Goal: Task Accomplishment & Management: Manage account settings

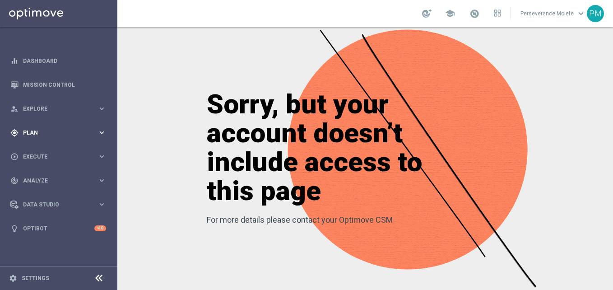
click at [77, 128] on div "gps_fixed Plan keyboard_arrow_right" at bounding box center [58, 132] width 116 height 24
click at [41, 181] on button "Templates keyboard_arrow_right" at bounding box center [64, 178] width 83 height 7
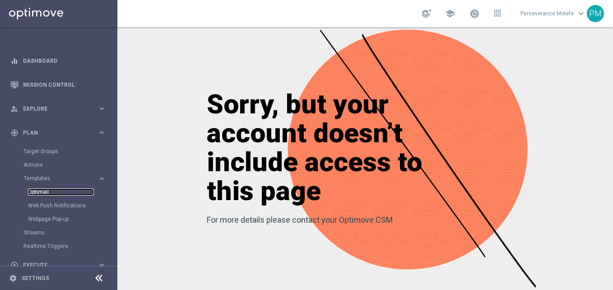
click at [41, 193] on link "Optimail" at bounding box center [61, 191] width 66 height 7
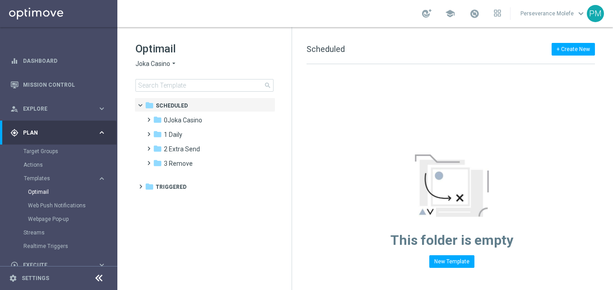
click at [162, 60] on span "Joka Casino" at bounding box center [152, 64] width 35 height 9
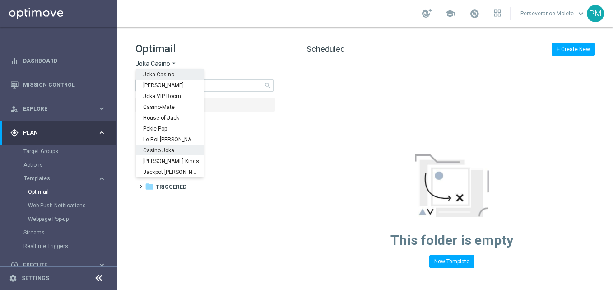
click at [0, 0] on span "Casino Joka" at bounding box center [0, 0] width 0 height 0
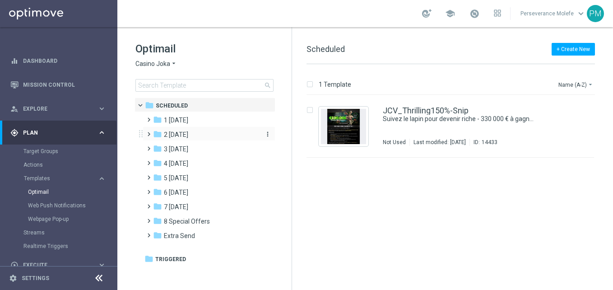
click at [202, 133] on div "folder 2 Wednesday" at bounding box center [205, 135] width 104 height 10
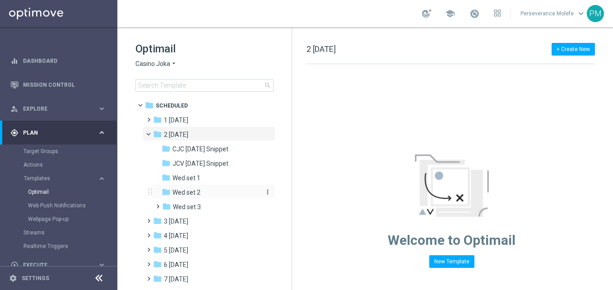
click at [204, 195] on div "folder Wed set 2" at bounding box center [210, 192] width 96 height 10
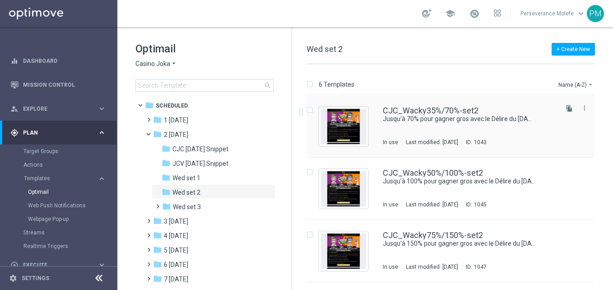
click at [422, 105] on div "CJC_Wacky35%/70%-set2 Jusqu'à 70% pour gagner gros avec le Délire du mercredi !…" at bounding box center [449, 126] width 287 height 62
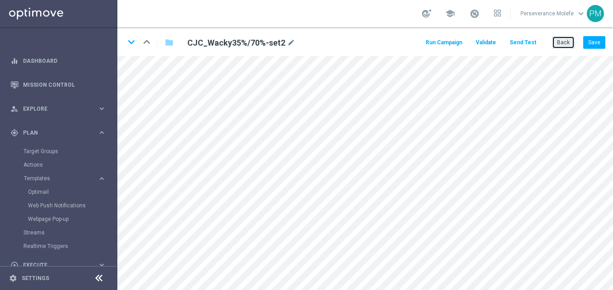
click at [565, 47] on button "Back" at bounding box center [563, 42] width 23 height 13
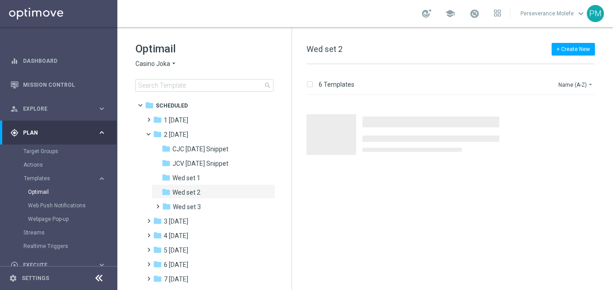
click at [163, 63] on span "Casino Joka" at bounding box center [152, 64] width 35 height 9
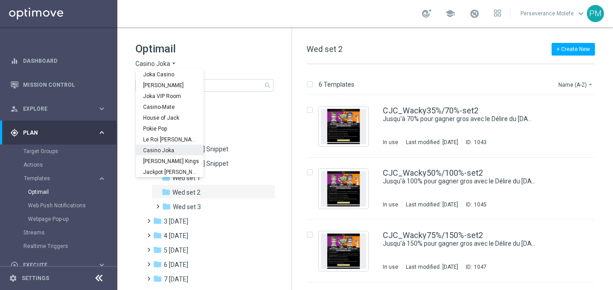
click at [167, 147] on div "Casino Joka" at bounding box center [170, 149] width 68 height 11
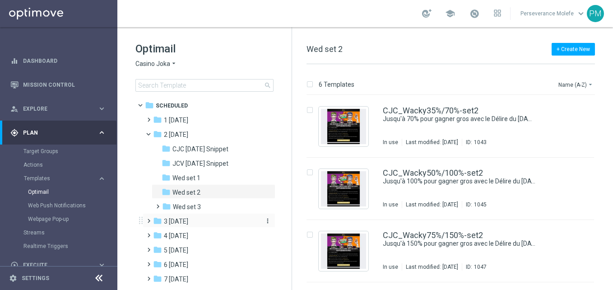
click at [183, 222] on span "3 [DATE]" at bounding box center [176, 221] width 24 height 8
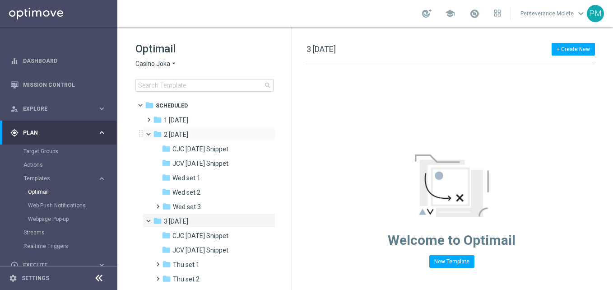
click at [151, 134] on span at bounding box center [153, 132] width 4 height 4
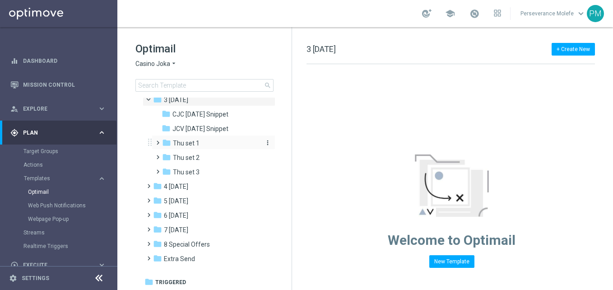
scroll to position [50, 0]
click at [212, 108] on div "folder CJC [DATE] Snippet more_vert" at bounding box center [214, 113] width 124 height 14
click at [228, 119] on div "folder CJC [DATE] Snippet" at bounding box center [210, 114] width 96 height 10
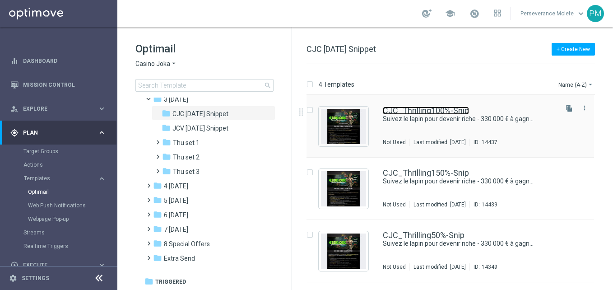
click at [440, 110] on link "CJC_Thrilling100%-Snip" at bounding box center [426, 111] width 86 height 8
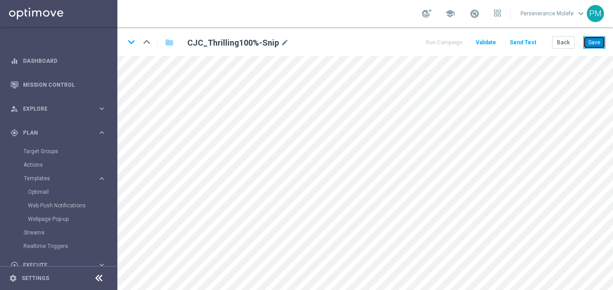
click at [593, 45] on button "Save" at bounding box center [594, 42] width 22 height 13
click at [598, 37] on button "Save" at bounding box center [594, 42] width 22 height 13
click at [569, 45] on button "Back" at bounding box center [563, 42] width 23 height 13
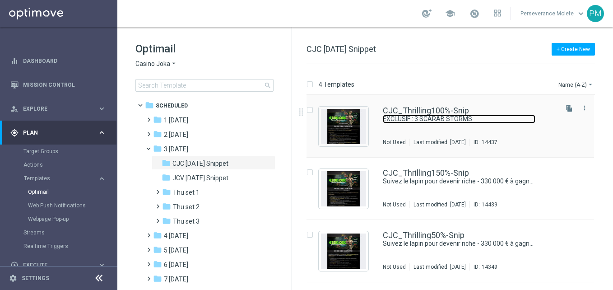
click at [410, 115] on link "EXCLUSIF : 3 SCARAB STORMS" at bounding box center [459, 119] width 153 height 9
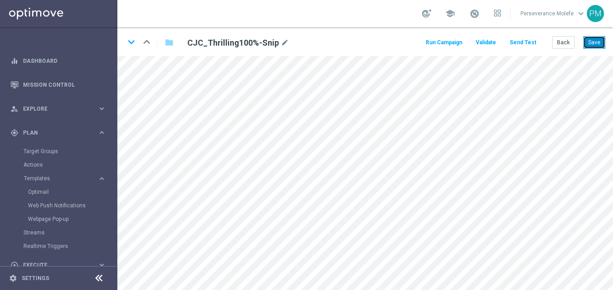
click at [601, 38] on button "Save" at bounding box center [594, 42] width 22 height 13
click at [590, 46] on button "Save" at bounding box center [594, 42] width 22 height 13
click at [563, 46] on button "Back" at bounding box center [563, 42] width 23 height 13
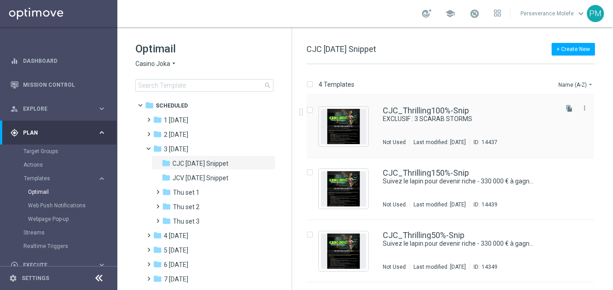
click at [422, 106] on div "CJC_Thrilling100%-Snip EXCLUSIF : 3 SCARAB STORMS Not Used Last modified: Tuesd…" at bounding box center [449, 126] width 287 height 62
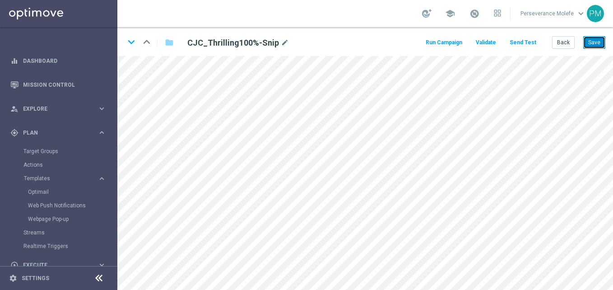
click at [597, 42] on button "Save" at bounding box center [594, 42] width 22 height 13
click at [134, 44] on icon "keyboard_arrow_down" at bounding box center [132, 42] width 14 height 14
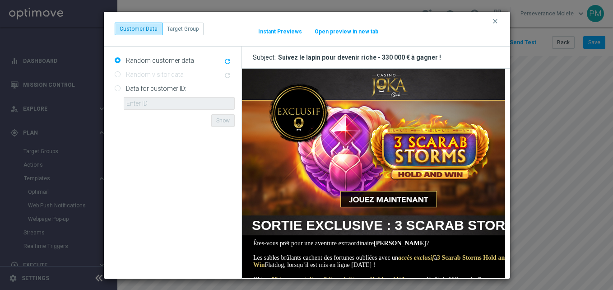
click at [331, 32] on button "Open preview in new tab" at bounding box center [346, 31] width 65 height 7
click at [493, 21] on icon "clear" at bounding box center [494, 21] width 7 height 7
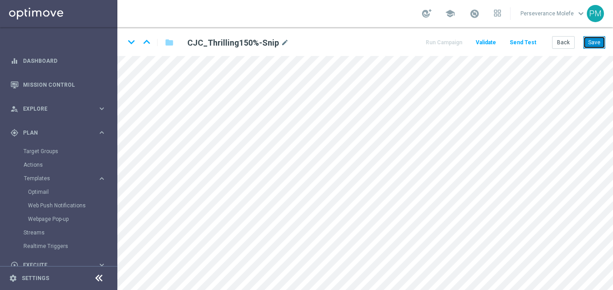
click at [591, 43] on button "Save" at bounding box center [594, 42] width 22 height 13
click at [558, 44] on button "Back" at bounding box center [563, 42] width 23 height 13
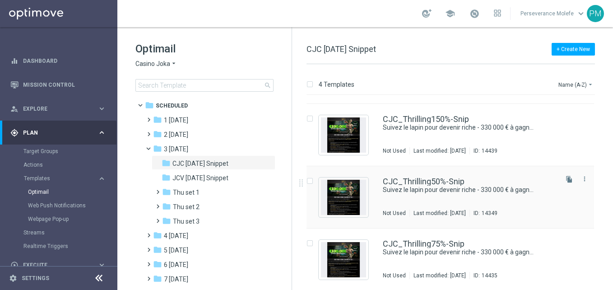
scroll to position [55, 0]
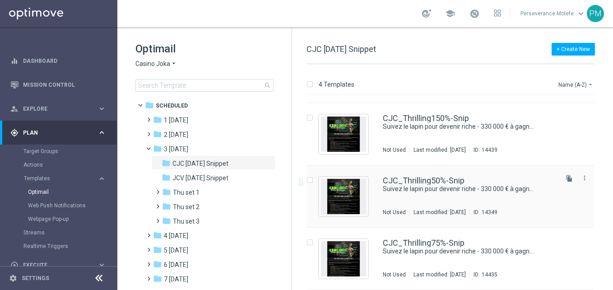
click at [425, 175] on div "CJC_Thrilling50%-Snip Suivez le lapin pour devenir riche - 330 000 € à gagner !…" at bounding box center [449, 196] width 287 height 62
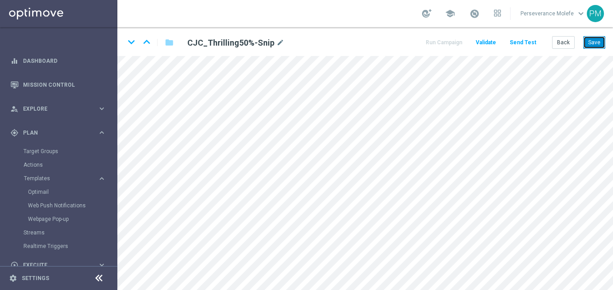
click at [596, 44] on button "Save" at bounding box center [594, 42] width 22 height 13
click at [560, 45] on button "Back" at bounding box center [563, 42] width 23 height 13
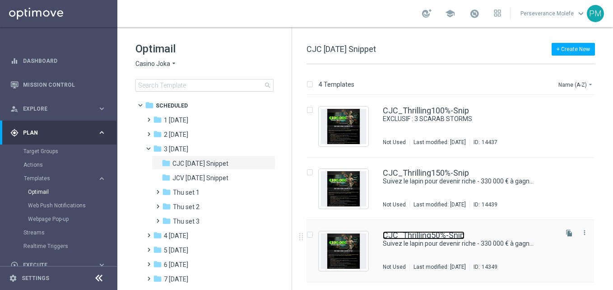
click at [385, 235] on link "CJC_Thrilling50%-Snip" at bounding box center [424, 235] width 82 height 8
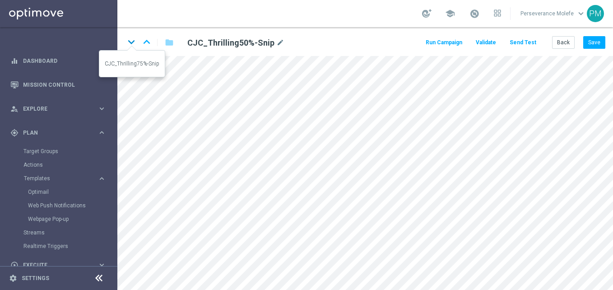
click at [128, 44] on icon "keyboard_arrow_down" at bounding box center [132, 42] width 14 height 14
click at [593, 42] on button "Save" at bounding box center [594, 42] width 22 height 13
click at [562, 47] on button "Back" at bounding box center [563, 42] width 23 height 13
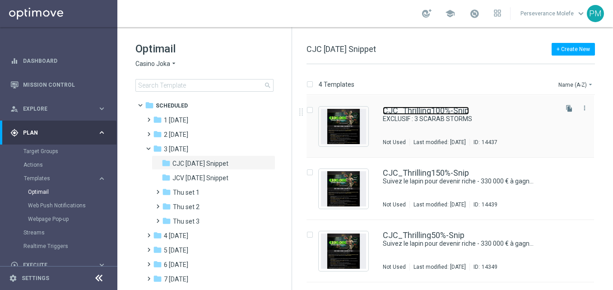
click at [393, 113] on link "CJC_Thrilling100%-Snip" at bounding box center [426, 111] width 86 height 8
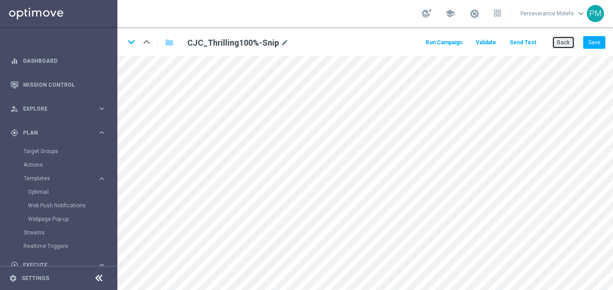
click at [560, 45] on button "Back" at bounding box center [563, 42] width 23 height 13
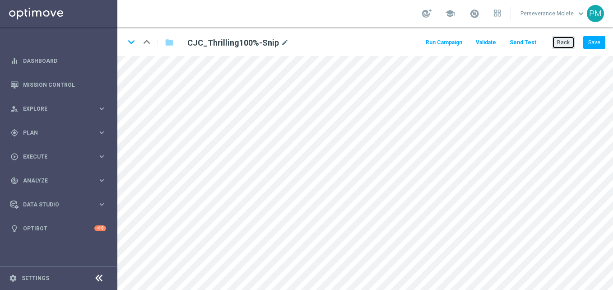
click at [571, 44] on button "Back" at bounding box center [563, 42] width 23 height 13
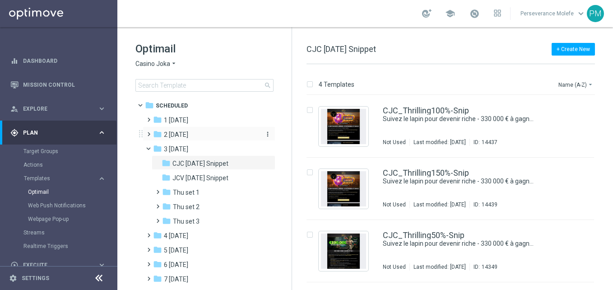
click at [185, 130] on span "2 [DATE]" at bounding box center [176, 134] width 24 height 8
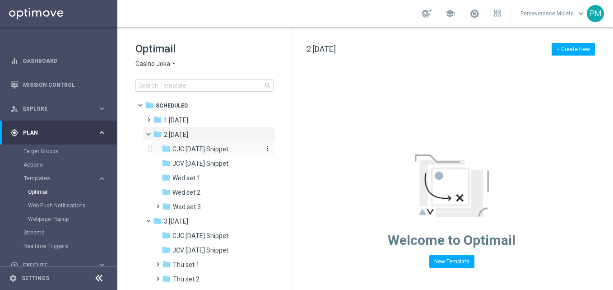
click at [199, 148] on span "CJC [DATE] Snippet" at bounding box center [200, 149] width 56 height 8
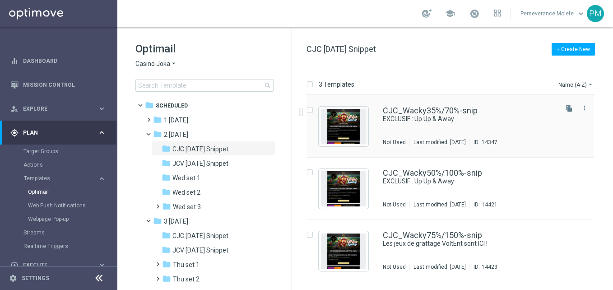
click at [420, 105] on div "CJC_Wacky35%/70%-snip EXCLUSIF : Up Up & Away Not Used Last modified: Wednesday…" at bounding box center [449, 126] width 287 height 62
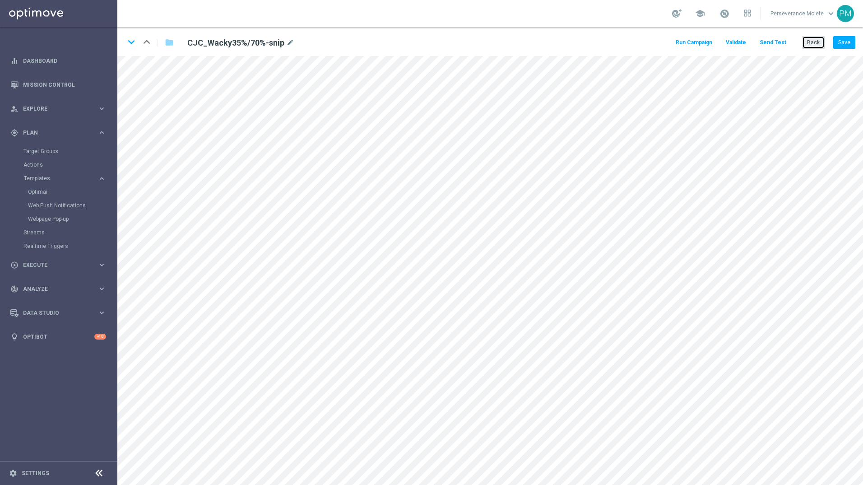
click at [612, 44] on button "Back" at bounding box center [813, 42] width 23 height 13
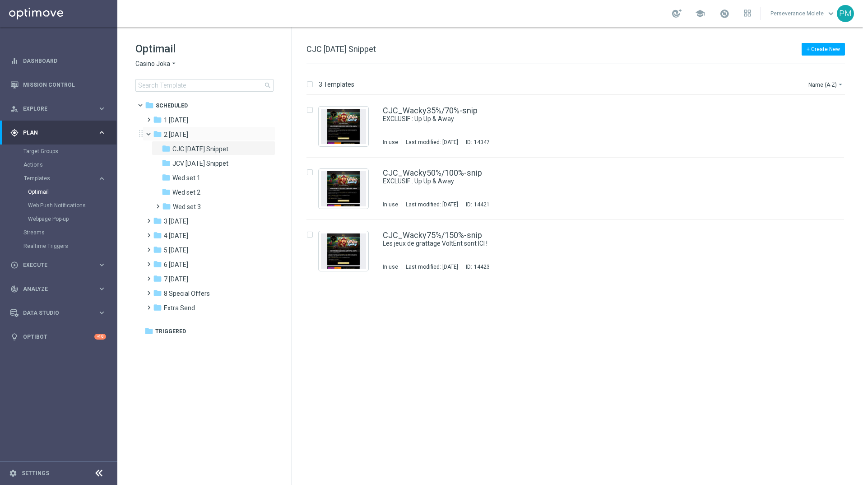
click at [151, 134] on span at bounding box center [153, 132] width 4 height 4
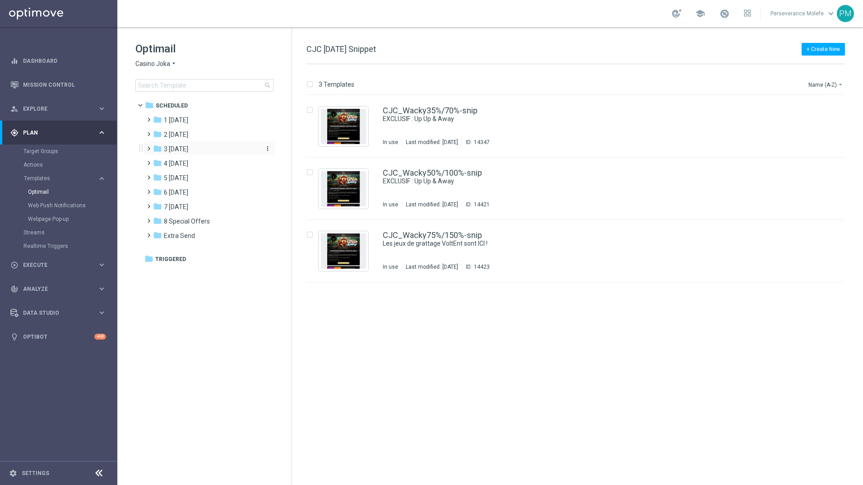
click at [197, 148] on div "folder 3 [DATE]" at bounding box center [205, 149] width 104 height 10
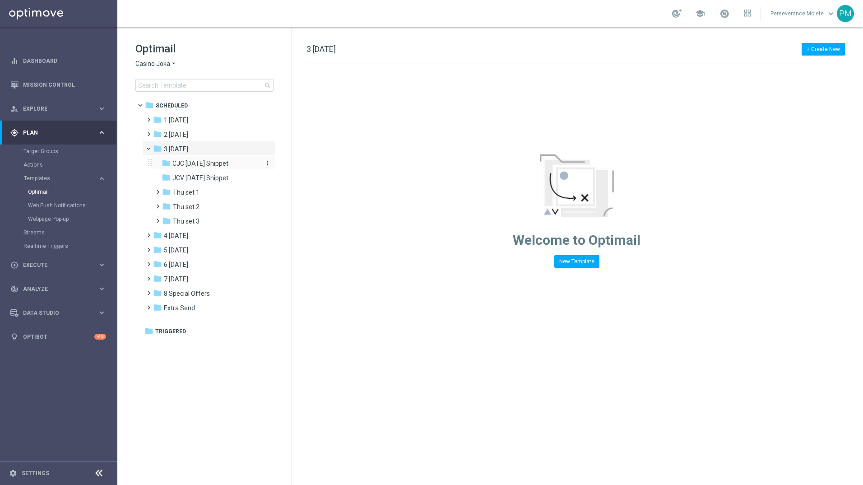
click at [217, 159] on div "folder CJC [DATE] Snippet" at bounding box center [210, 163] width 96 height 10
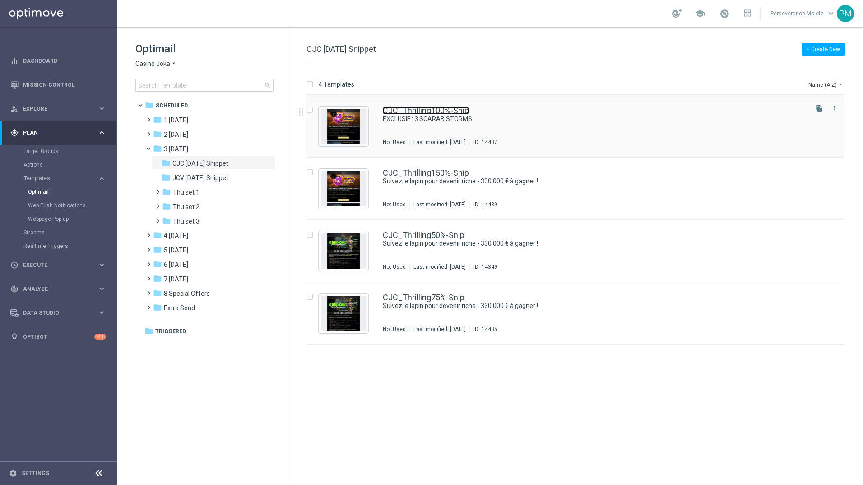
click at [442, 108] on link "CJC_Thrilling100%-Snip" at bounding box center [426, 111] width 86 height 8
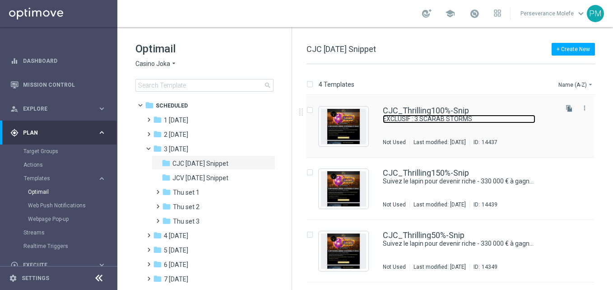
click at [417, 115] on link "EXCLUSIF : 3 SCARAB STORMS" at bounding box center [459, 119] width 153 height 9
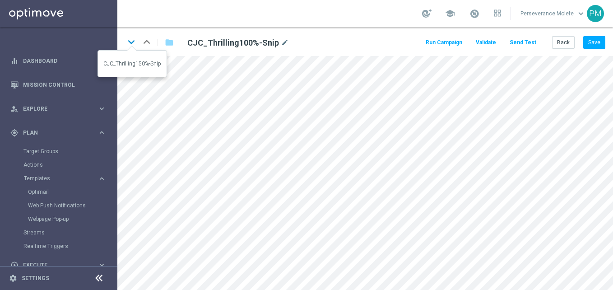
click at [135, 44] on icon "keyboard_arrow_down" at bounding box center [132, 42] width 14 height 14
click at [599, 46] on button "Save" at bounding box center [594, 42] width 22 height 13
click at [573, 46] on button "Back" at bounding box center [563, 42] width 23 height 13
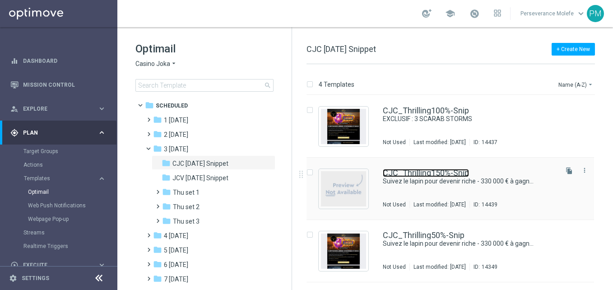
click at [422, 173] on link "CJC_Thrilling150%-Snip" at bounding box center [426, 173] width 86 height 8
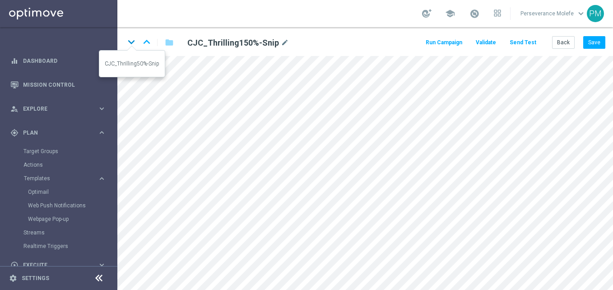
click at [128, 45] on icon "keyboard_arrow_down" at bounding box center [132, 42] width 14 height 14
click at [591, 42] on button "Save" at bounding box center [594, 42] width 22 height 13
click at [564, 46] on button "Back" at bounding box center [563, 42] width 23 height 13
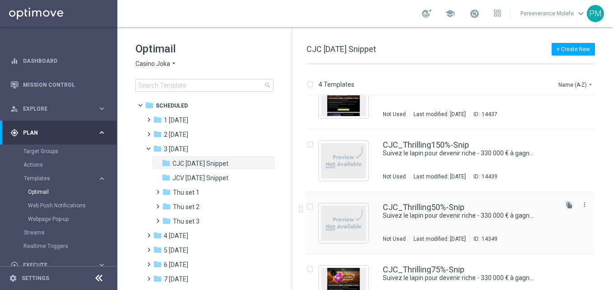
scroll to position [55, 0]
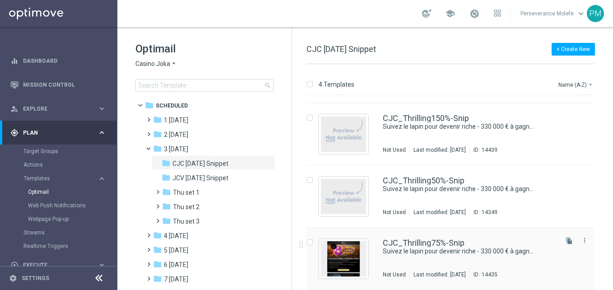
click at [417, 237] on div "CJC_Thrilling75%-Snip Suivez [PERSON_NAME] pour devenir riche - 330 000 € à gag…" at bounding box center [449, 258] width 287 height 62
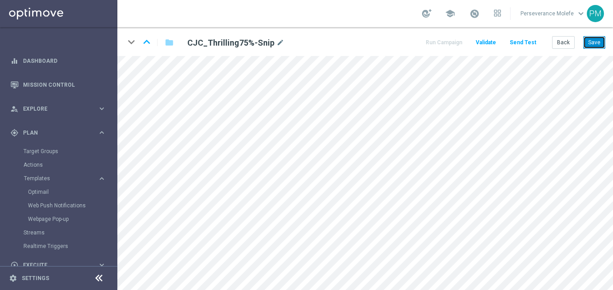
click at [596, 44] on button "Save" at bounding box center [594, 42] width 22 height 13
click at [570, 45] on button "Back" at bounding box center [563, 42] width 23 height 13
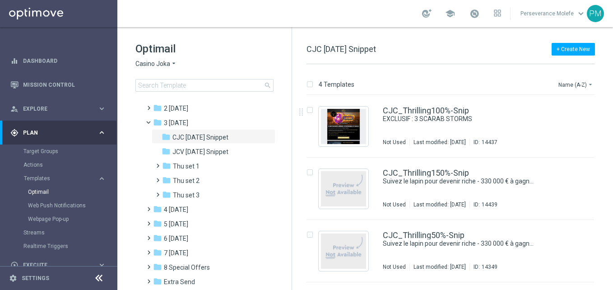
scroll to position [50, 0]
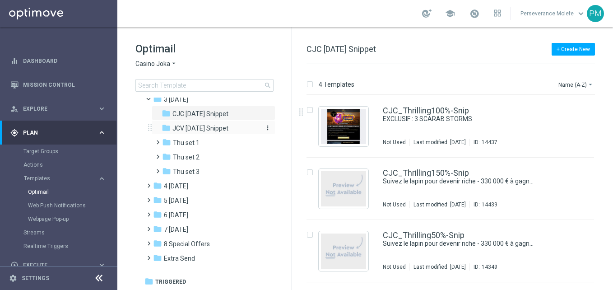
click at [217, 126] on span "JCV [DATE] Snippet" at bounding box center [200, 128] width 56 height 8
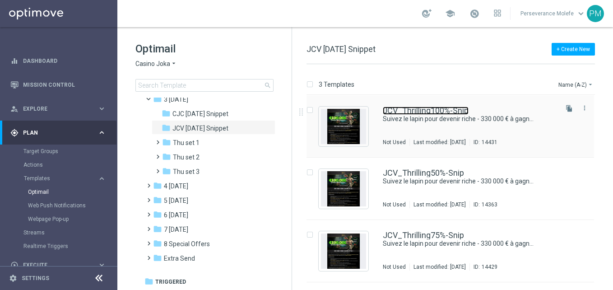
click at [424, 112] on link "JCV_Thrilling100%-Snip" at bounding box center [426, 111] width 86 height 8
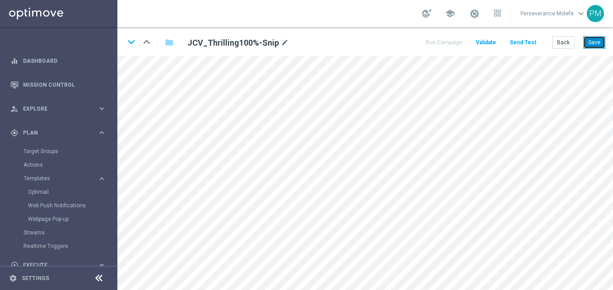
click at [585, 45] on button "Save" at bounding box center [594, 42] width 22 height 13
click at [130, 46] on icon "keyboard_arrow_down" at bounding box center [132, 42] width 14 height 14
click at [596, 37] on button "Save" at bounding box center [594, 42] width 22 height 13
click at [134, 46] on icon "keyboard_arrow_down" at bounding box center [132, 42] width 14 height 14
click at [586, 46] on button "Save" at bounding box center [594, 42] width 22 height 13
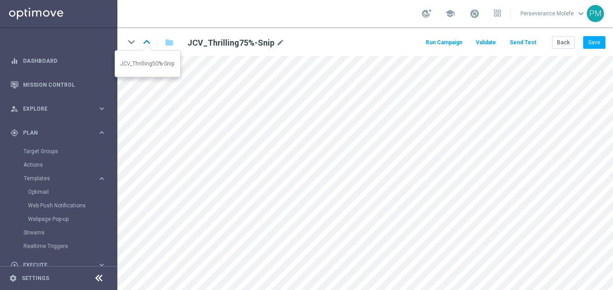
click at [148, 47] on icon "keyboard_arrow_up" at bounding box center [147, 42] width 14 height 14
click at [152, 47] on icon "keyboard_arrow_up" at bounding box center [147, 42] width 14 height 14
click at [565, 43] on button "Back" at bounding box center [563, 42] width 23 height 13
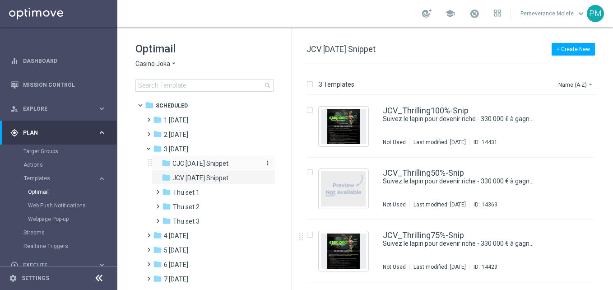
click at [206, 167] on span "CJC [DATE] Snippet" at bounding box center [200, 163] width 56 height 8
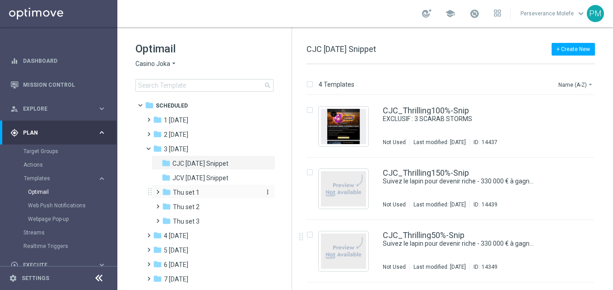
click at [211, 190] on div "folder Thu set 1" at bounding box center [210, 192] width 96 height 10
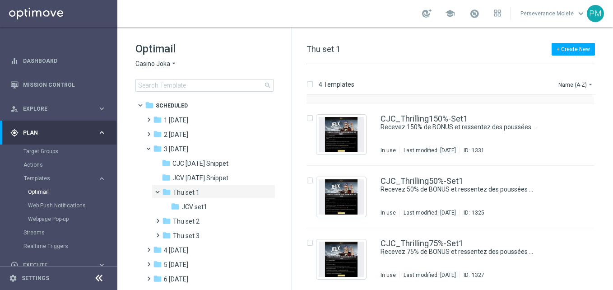
scroll to position [55, 0]
click at [240, 208] on div "folder JCV set1" at bounding box center [215, 207] width 89 height 10
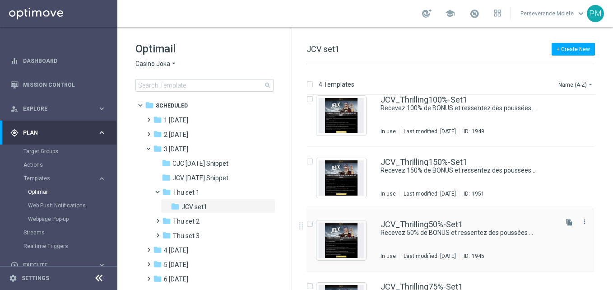
scroll to position [9, 0]
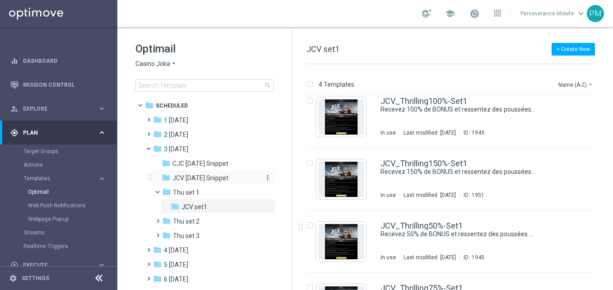
click at [210, 180] on span "JCV [DATE] Snippet" at bounding box center [200, 178] width 56 height 8
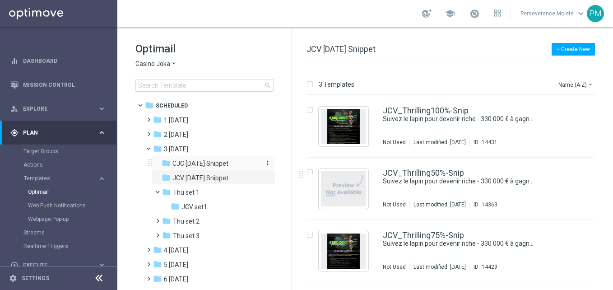
click at [210, 168] on div "folder CJC [DATE] Snippet" at bounding box center [210, 163] width 96 height 10
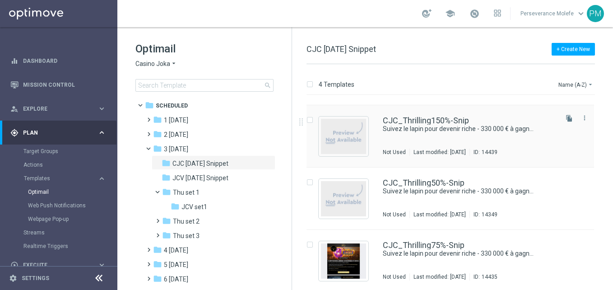
scroll to position [55, 0]
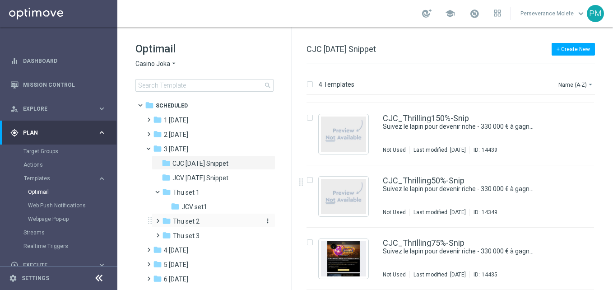
click at [196, 226] on div "folder Thu set 2" at bounding box center [210, 221] width 96 height 10
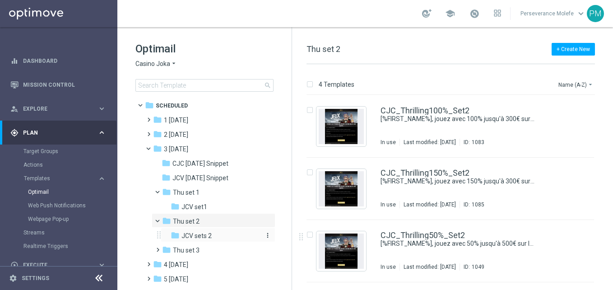
click at [207, 241] on div "folder JCV sets 2" at bounding box center [215, 236] width 89 height 10
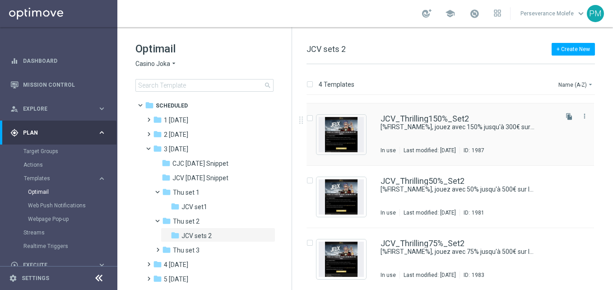
scroll to position [55, 0]
click at [189, 249] on span "Thu set 3" at bounding box center [186, 250] width 27 height 8
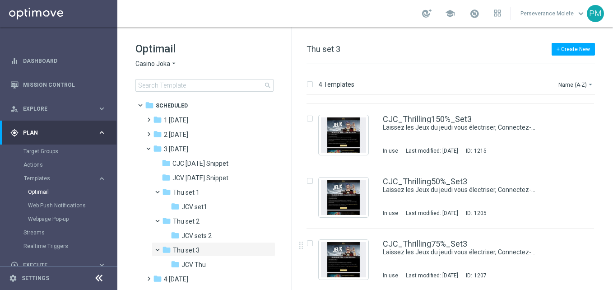
scroll to position [55, 0]
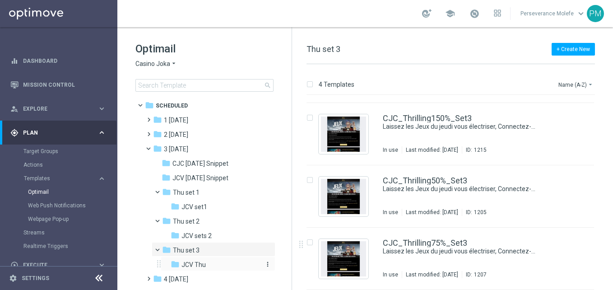
click at [221, 264] on div "folder JCV Thu" at bounding box center [215, 264] width 89 height 10
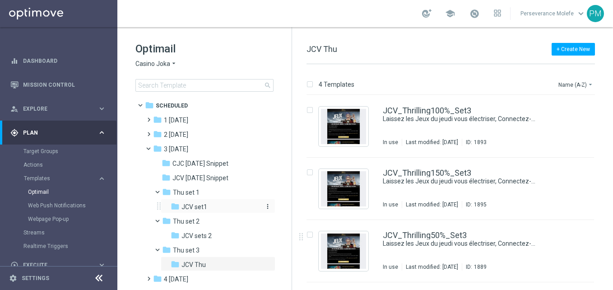
click at [209, 204] on div "folder JCV set1" at bounding box center [215, 207] width 89 height 10
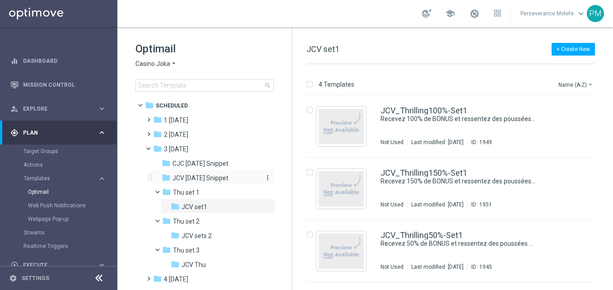
click at [227, 177] on span "JCV [DATE] Snippet" at bounding box center [200, 178] width 56 height 8
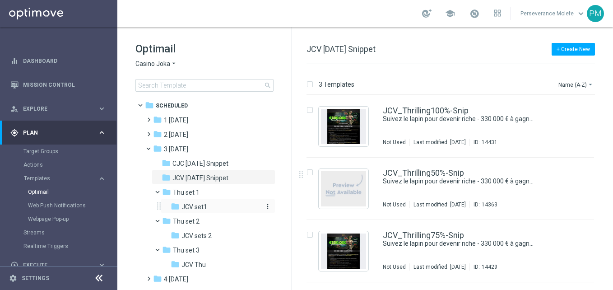
click at [199, 212] on div "folder JCV set1" at bounding box center [215, 207] width 89 height 10
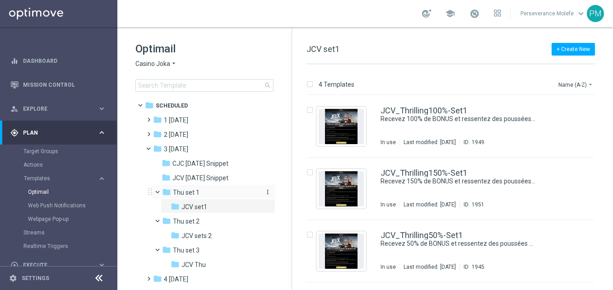
click at [201, 193] on div "folder Thu set 1" at bounding box center [210, 192] width 96 height 10
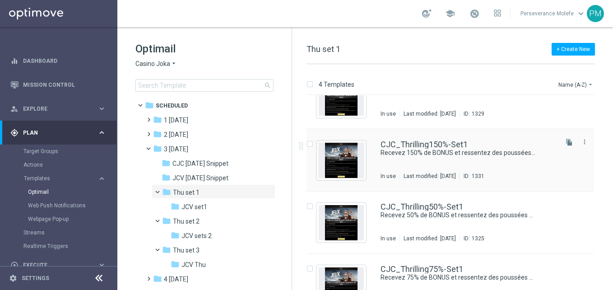
scroll to position [55, 0]
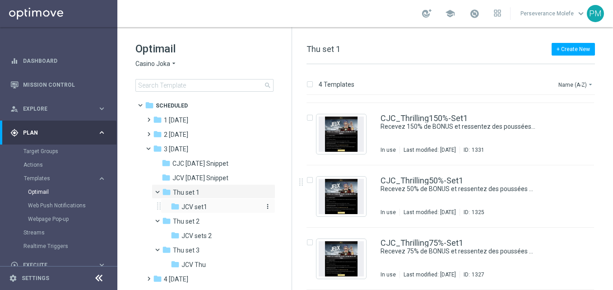
click at [225, 208] on div "folder JCV set1" at bounding box center [215, 207] width 89 height 10
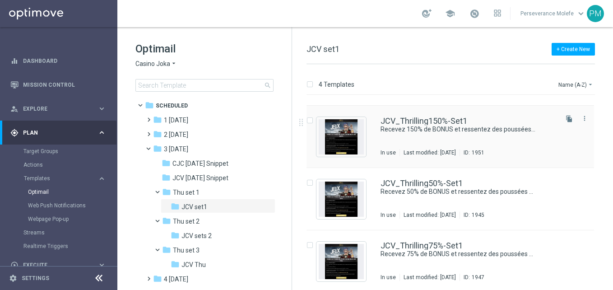
scroll to position [55, 0]
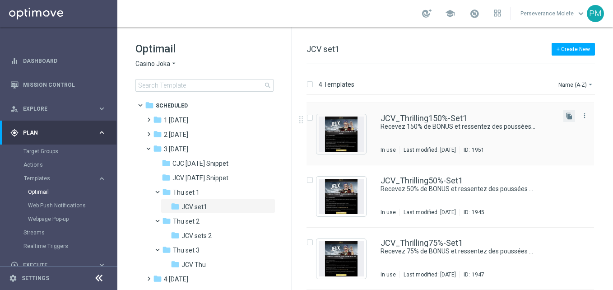
click at [565, 120] on button "file_copy" at bounding box center [569, 116] width 12 height 12
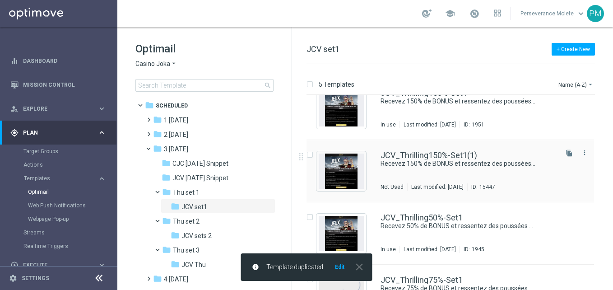
scroll to position [90, 0]
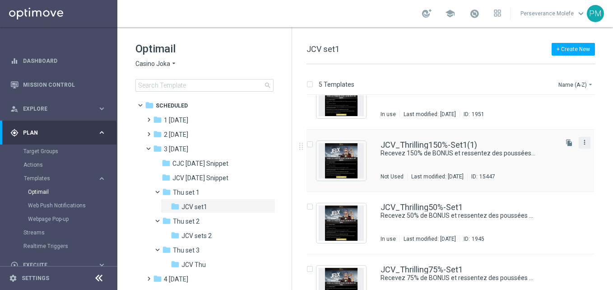
click at [584, 140] on icon "more_vert" at bounding box center [584, 142] width 7 height 7
click at [530, 149] on span "Move" at bounding box center [526, 152] width 14 height 6
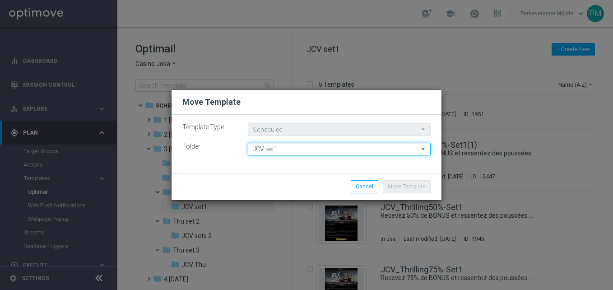
click at [319, 150] on input "JCV set1" at bounding box center [339, 149] width 183 height 13
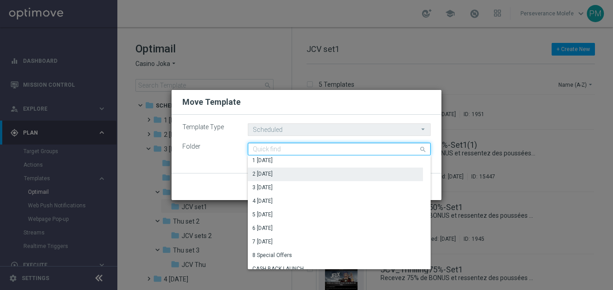
scroll to position [0, 0]
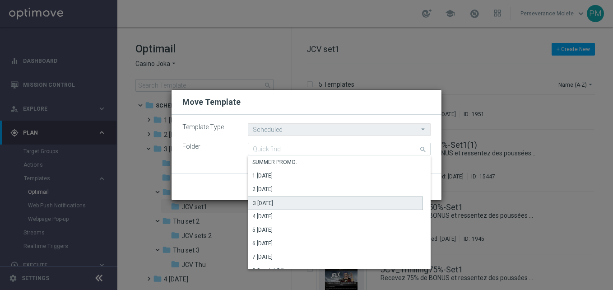
click at [273, 202] on div "3 [DATE]" at bounding box center [263, 203] width 20 height 8
type input "3 [DATE]"
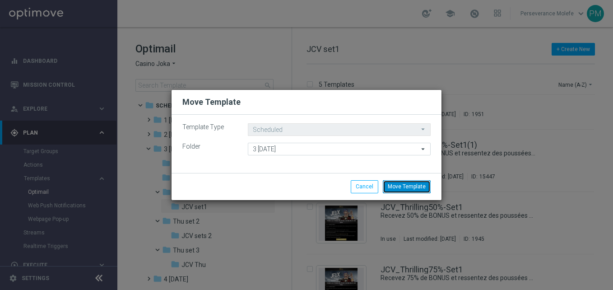
click at [402, 184] on button "Move Template" at bounding box center [407, 186] width 48 height 13
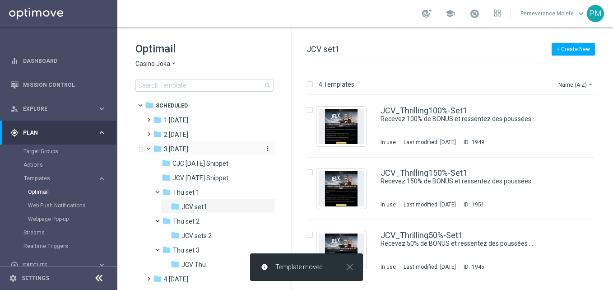
click at [198, 148] on div "folder 3 [DATE]" at bounding box center [205, 149] width 104 height 10
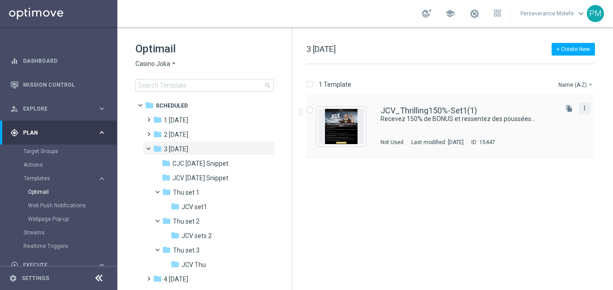
click at [582, 110] on icon "more_vert" at bounding box center [584, 107] width 7 height 7
click at [533, 120] on span "Move" at bounding box center [528, 118] width 14 height 6
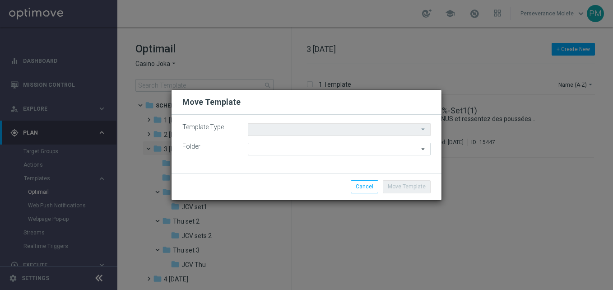
type input "Scheduled"
type input "3 [DATE]"
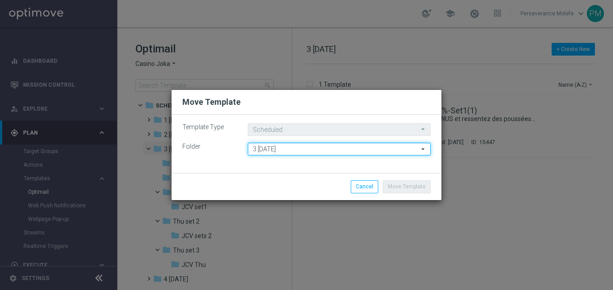
click at [392, 149] on input "3 [DATE]" at bounding box center [339, 149] width 183 height 13
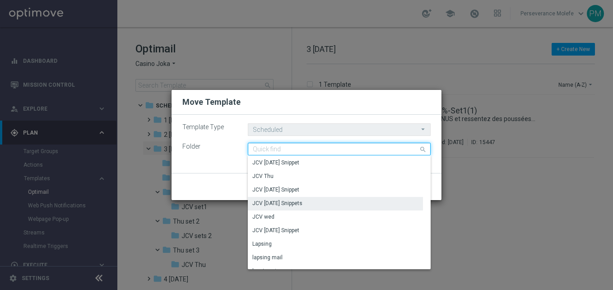
scroll to position [632, 0]
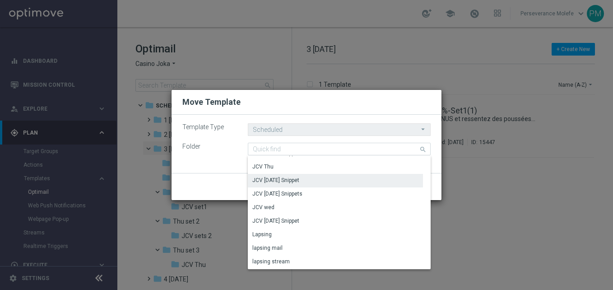
click at [299, 182] on div "JCV [DATE] Snippet" at bounding box center [275, 180] width 47 height 8
type input "JCV [DATE] Snippet"
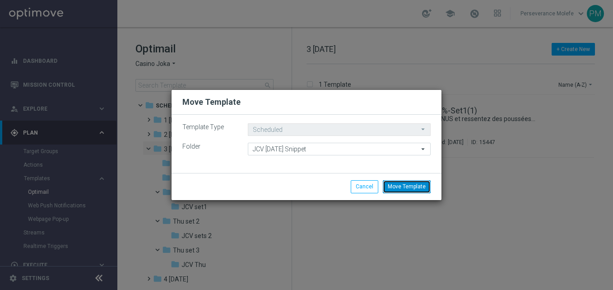
click at [417, 189] on button "Move Template" at bounding box center [407, 186] width 48 height 13
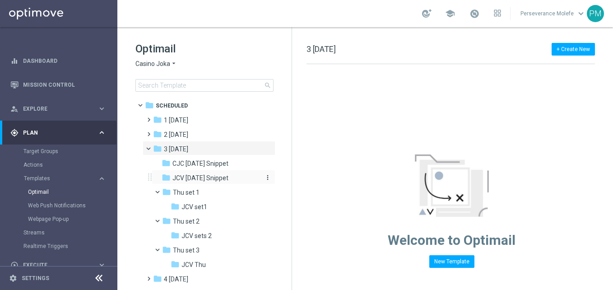
click at [218, 179] on span "JCV [DATE] Snippet" at bounding box center [200, 178] width 56 height 8
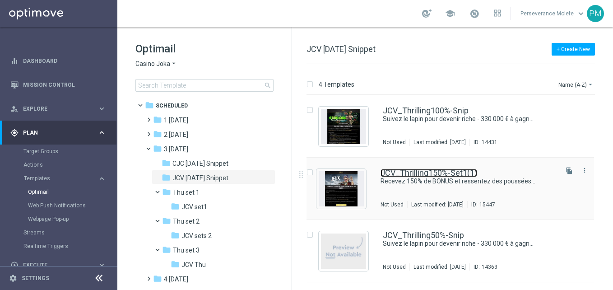
click at [456, 174] on link "JCV_Thrilling150%-Set1(1)" at bounding box center [428, 173] width 97 height 8
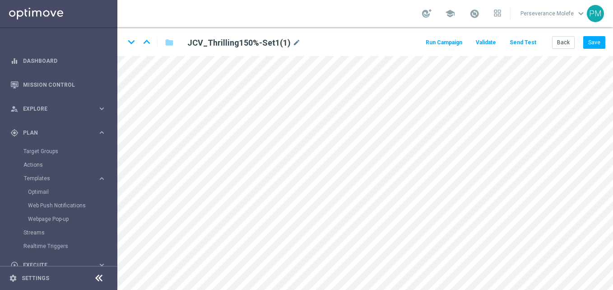
click at [294, 36] on div "JCV_Thrilling150%-Set1(1) mode_edit" at bounding box center [293, 42] width 224 height 12
click at [294, 44] on icon "mode_edit" at bounding box center [296, 42] width 8 height 11
click at [272, 44] on input "JCV_Thrilling150%-Set1(1)" at bounding box center [293, 42] width 224 height 13
type input "JCV_Thrilling150%-Snip"
click at [599, 46] on button "Save" at bounding box center [594, 42] width 22 height 13
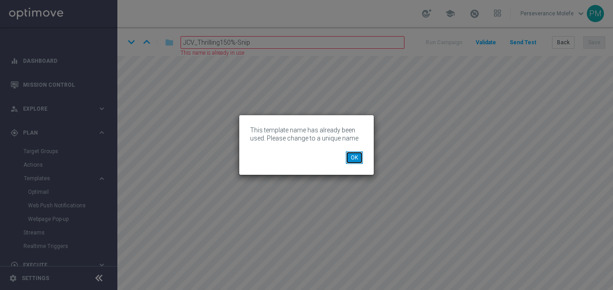
click at [352, 159] on button "OK" at bounding box center [354, 157] width 17 height 13
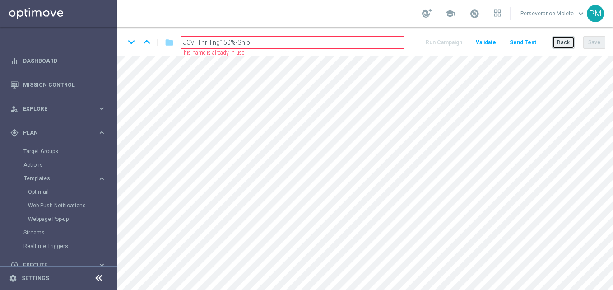
click at [561, 45] on button "Back" at bounding box center [563, 42] width 23 height 13
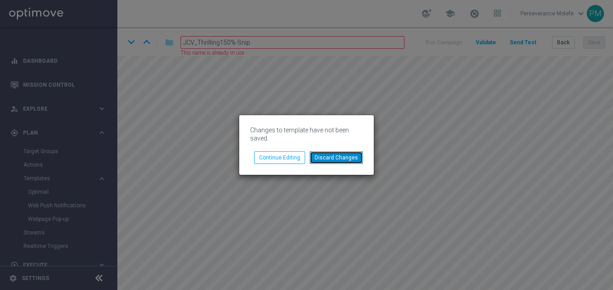
click at [332, 153] on button "Discard Changes" at bounding box center [336, 157] width 53 height 13
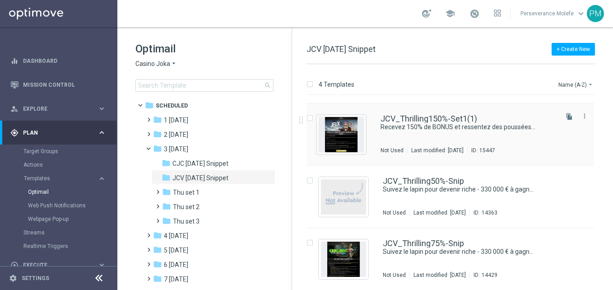
scroll to position [55, 0]
click at [585, 111] on button "more_vert" at bounding box center [584, 115] width 9 height 11
click at [532, 151] on span "Delete" at bounding box center [527, 151] width 17 height 6
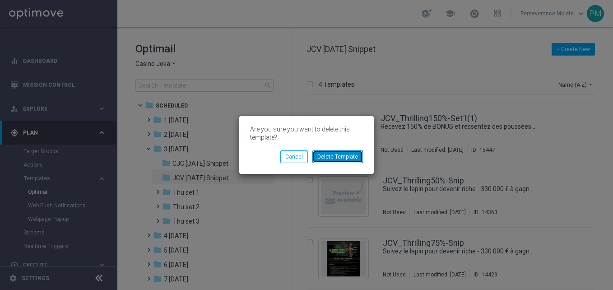
click at [345, 157] on button "Delete Template" at bounding box center [337, 156] width 51 height 13
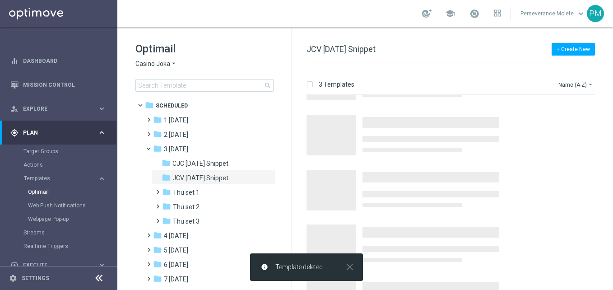
scroll to position [0, 0]
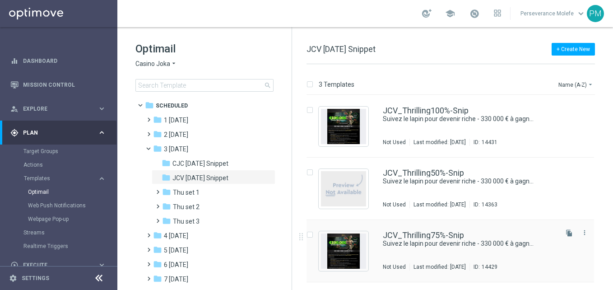
click at [424, 230] on div "JCV_Thrilling75%-Snip Suivez [PERSON_NAME] pour devenir riche - 330 000 € à gag…" at bounding box center [449, 251] width 287 height 62
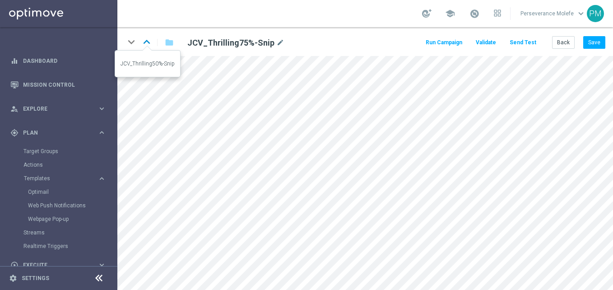
click at [148, 42] on icon "keyboard_arrow_up" at bounding box center [147, 42] width 14 height 14
click at [570, 42] on button "Back" at bounding box center [563, 42] width 23 height 13
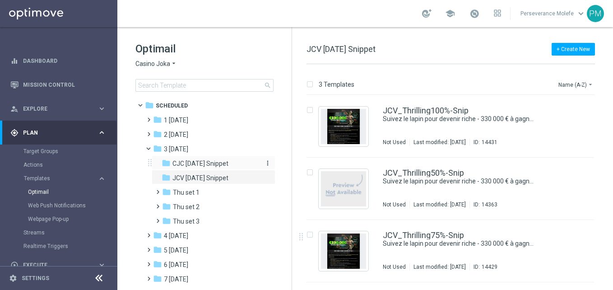
click at [236, 159] on div "folder CJC [DATE] Snippet" at bounding box center [210, 163] width 96 height 10
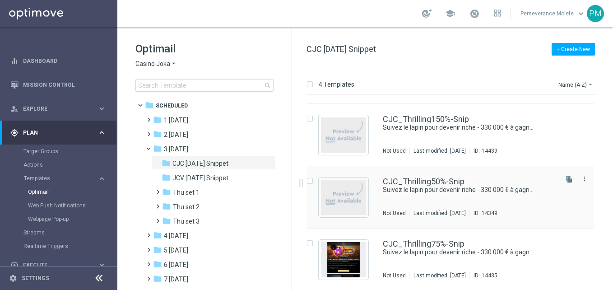
scroll to position [55, 0]
click at [220, 185] on div "folder Thu set 1 more_vert" at bounding box center [214, 191] width 124 height 14
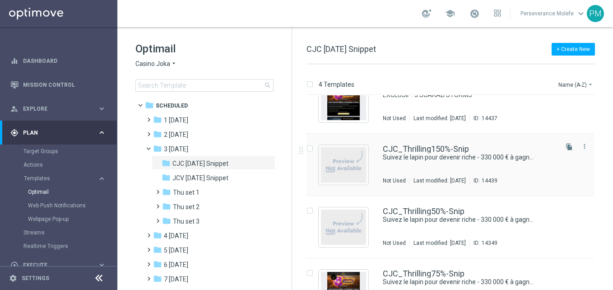
scroll to position [9, 0]
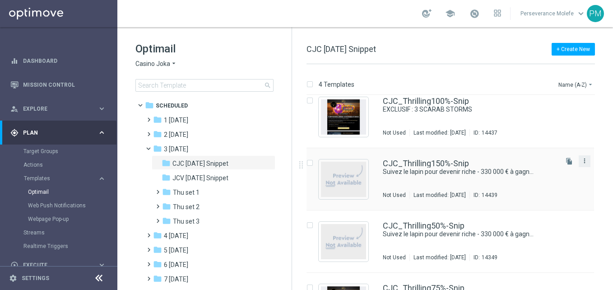
click at [584, 162] on icon "more_vert" at bounding box center [584, 160] width 7 height 7
click at [565, 150] on div "CJC_Thrilling150%-Snip Suivez [PERSON_NAME] pour devenir riche - 330 000 € à ga…" at bounding box center [449, 179] width 287 height 62
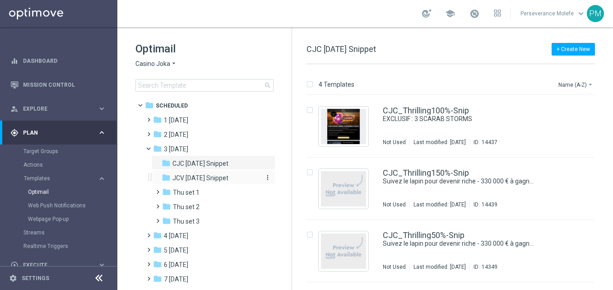
click at [239, 177] on div "folder JCV [DATE] Snippet" at bounding box center [210, 178] width 96 height 10
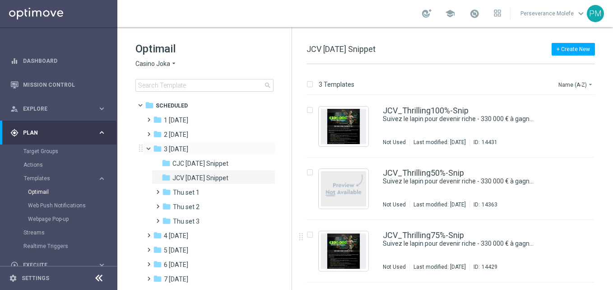
click at [190, 144] on div "folder 3 [DATE] more_vert" at bounding box center [209, 148] width 133 height 14
click at [197, 148] on div "folder 3 [DATE]" at bounding box center [205, 149] width 104 height 10
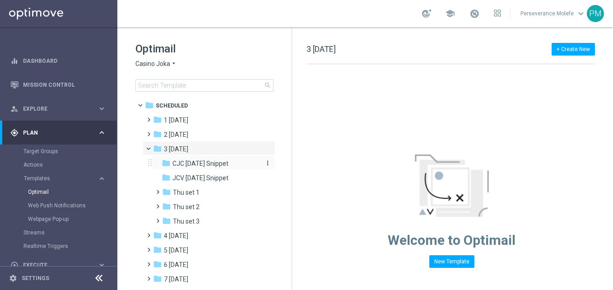
click at [193, 163] on span "CJC [DATE] Snippet" at bounding box center [200, 163] width 56 height 8
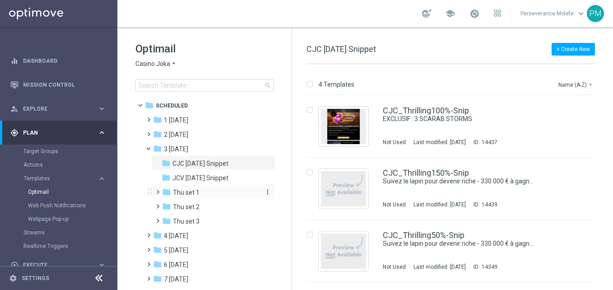
click at [204, 192] on div "folder Thu set 1" at bounding box center [210, 192] width 96 height 10
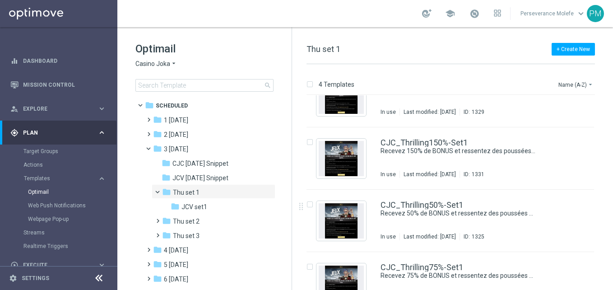
scroll to position [55, 0]
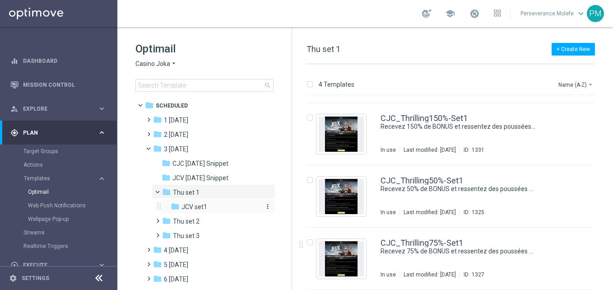
click at [213, 205] on div "folder JCV set1" at bounding box center [215, 207] width 89 height 10
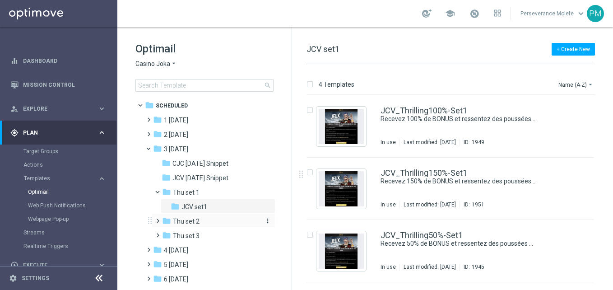
click at [194, 218] on span "Thu set 2" at bounding box center [186, 221] width 27 height 8
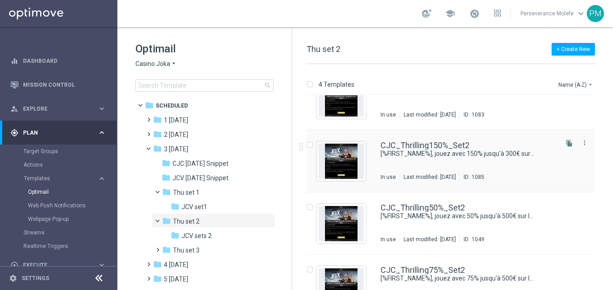
scroll to position [55, 0]
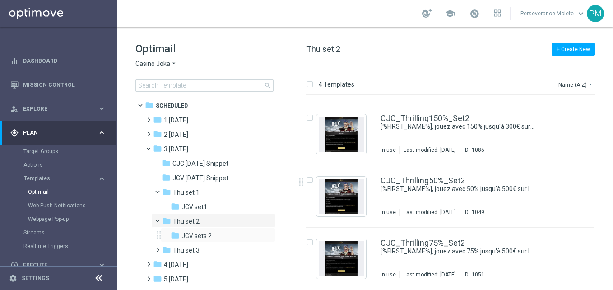
click at [207, 241] on div "folder JCV sets 2 more_vert" at bounding box center [218, 234] width 115 height 14
click at [215, 231] on div "folder JCV sets 2" at bounding box center [215, 236] width 89 height 10
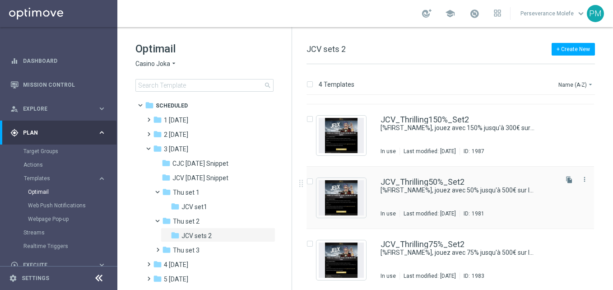
scroll to position [55, 0]
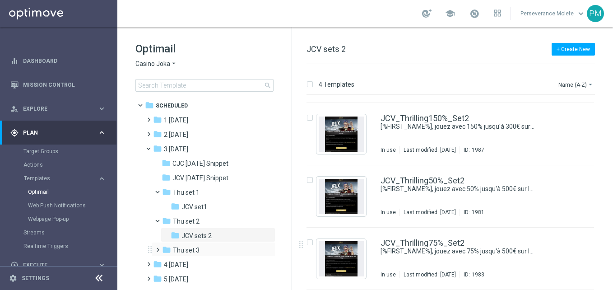
click at [217, 244] on div "folder Thu set 3 more_vert" at bounding box center [214, 249] width 124 height 14
click at [222, 252] on div "folder Thu set 3" at bounding box center [210, 250] width 96 height 10
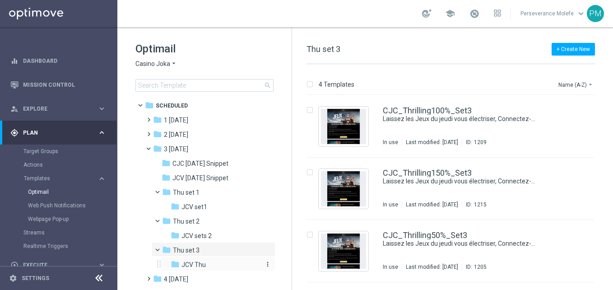
click at [221, 264] on div "folder JCV Thu" at bounding box center [215, 264] width 89 height 10
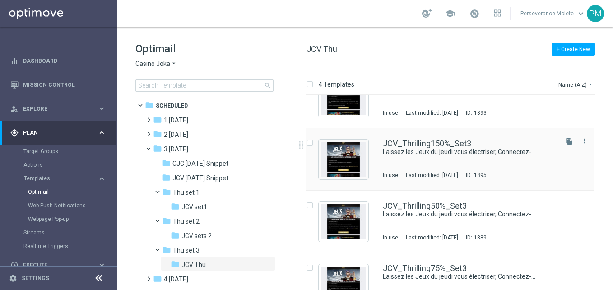
scroll to position [55, 0]
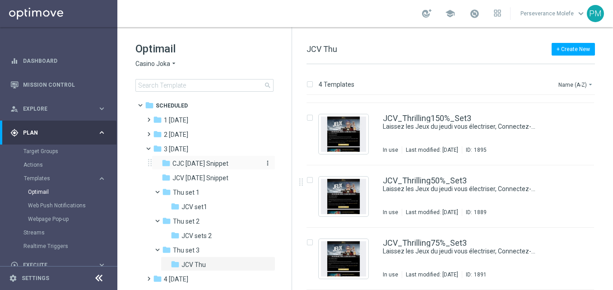
click at [210, 162] on span "CJC [DATE] Snippet" at bounding box center [200, 163] width 56 height 8
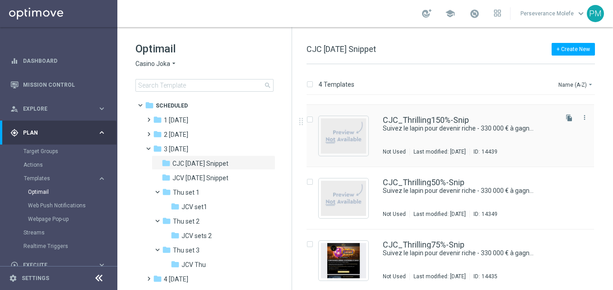
scroll to position [55, 0]
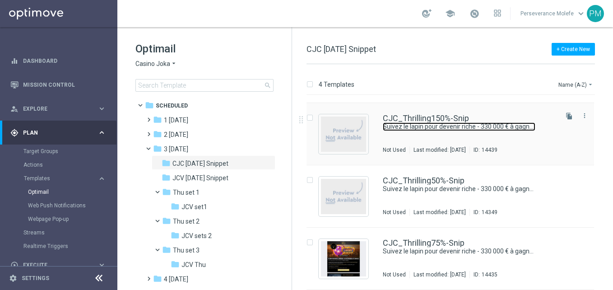
click at [427, 122] on link "Suivez le lapin pour devenir riche - 330 000 € à gagner !" at bounding box center [459, 126] width 153 height 9
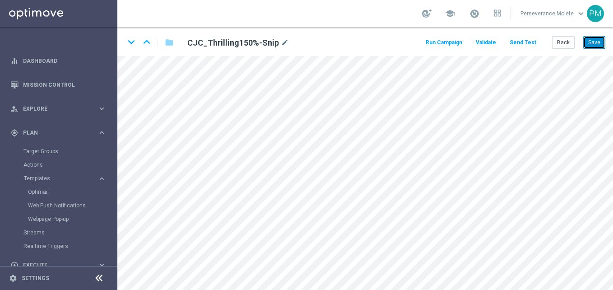
click at [603, 36] on button "Save" at bounding box center [594, 42] width 22 height 13
click at [599, 42] on button "Save" at bounding box center [594, 42] width 22 height 13
click at [133, 46] on icon "keyboard_arrow_down" at bounding box center [132, 42] width 14 height 14
click at [591, 40] on button "Save" at bounding box center [594, 42] width 22 height 13
click at [598, 45] on button "Save" at bounding box center [594, 42] width 22 height 13
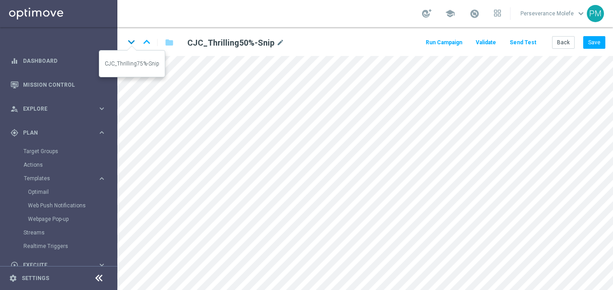
click at [134, 42] on icon "keyboard_arrow_down" at bounding box center [132, 42] width 14 height 14
click at [591, 44] on button "Save" at bounding box center [594, 42] width 22 height 13
click at [146, 41] on icon "keyboard_arrow_up" at bounding box center [147, 42] width 14 height 14
click at [596, 42] on button "Save" at bounding box center [594, 42] width 22 height 13
click at [143, 39] on icon "keyboard_arrow_up" at bounding box center [147, 42] width 14 height 14
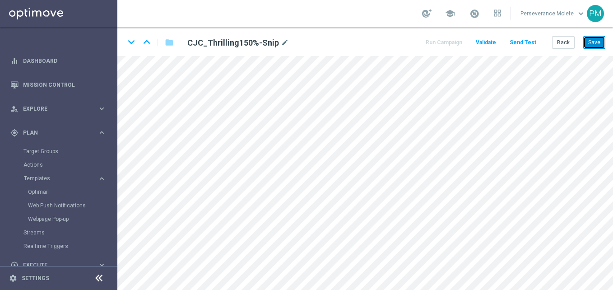
click at [591, 45] on button "Save" at bounding box center [594, 42] width 22 height 13
click at [565, 42] on button "Back" at bounding box center [563, 42] width 23 height 13
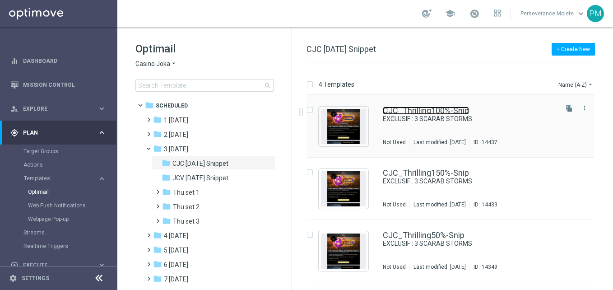
click at [449, 108] on link "CJC_Thrilling100%-Snip" at bounding box center [426, 111] width 86 height 8
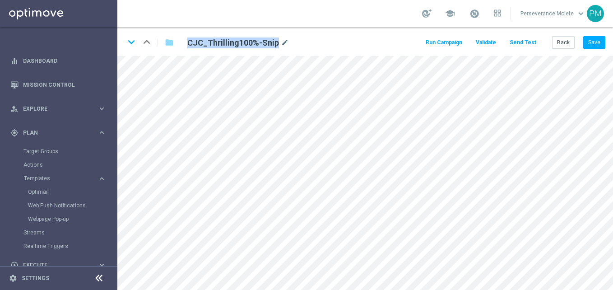
drag, startPoint x: 276, startPoint y: 41, endPoint x: 187, endPoint y: 41, distance: 88.5
click at [187, 41] on h2 "CJC_Thrilling100%-Snip" at bounding box center [233, 42] width 92 height 11
drag, startPoint x: 187, startPoint y: 41, endPoint x: 192, endPoint y: 39, distance: 5.3
copy h2 "CJC_Thrilling100%-Snip"
click at [561, 42] on button "Back" at bounding box center [563, 42] width 23 height 13
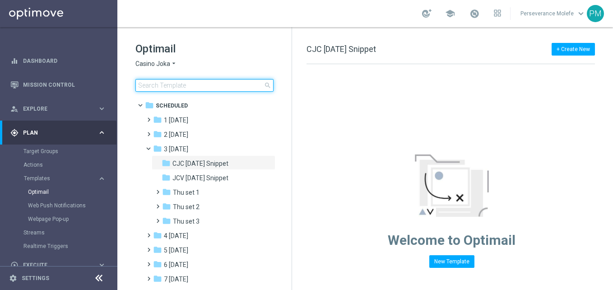
click at [183, 80] on input at bounding box center [204, 85] width 138 height 13
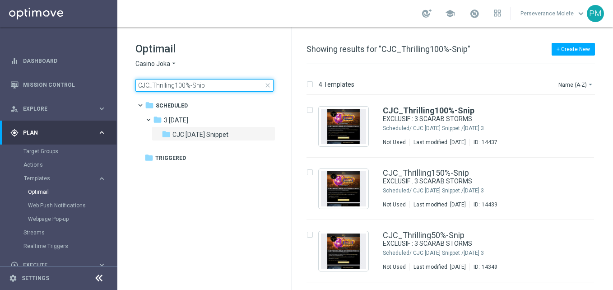
click at [143, 87] on input "CJC_Thrilling100%-Snip" at bounding box center [204, 85] width 138 height 13
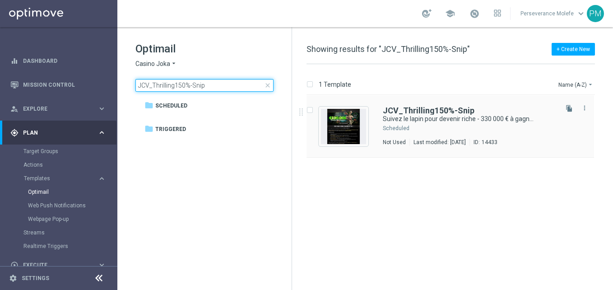
type input "JCV_Thrilling150%-Snip"
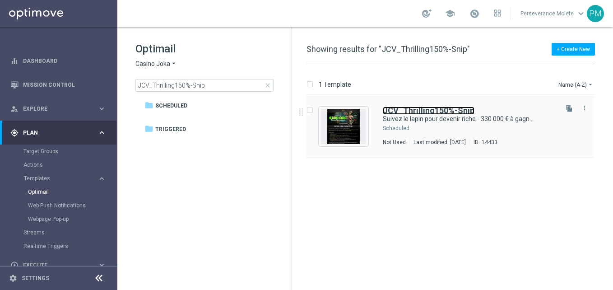
click at [417, 111] on b "JCV_Thrilling150%-Snip" at bounding box center [429, 110] width 92 height 9
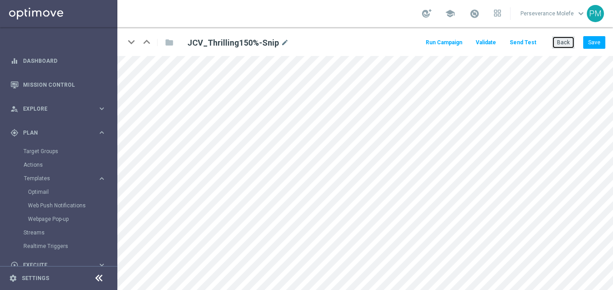
click at [564, 44] on button "Back" at bounding box center [563, 42] width 23 height 13
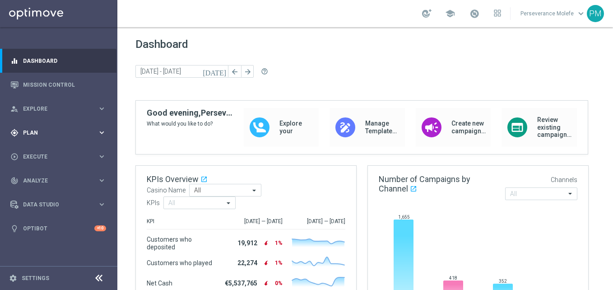
click at [74, 134] on span "Plan" at bounding box center [60, 132] width 74 height 5
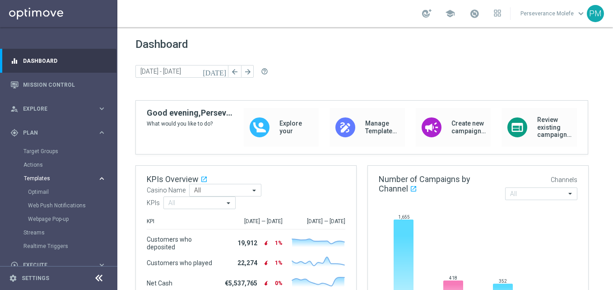
click at [43, 177] on span "Templates" at bounding box center [56, 178] width 65 height 5
click at [44, 179] on span "Templates" at bounding box center [56, 178] width 65 height 5
click at [44, 188] on link "Optimail" at bounding box center [61, 191] width 66 height 7
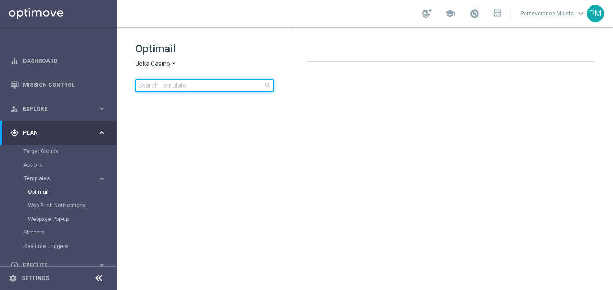
click at [190, 82] on input at bounding box center [204, 85] width 138 height 13
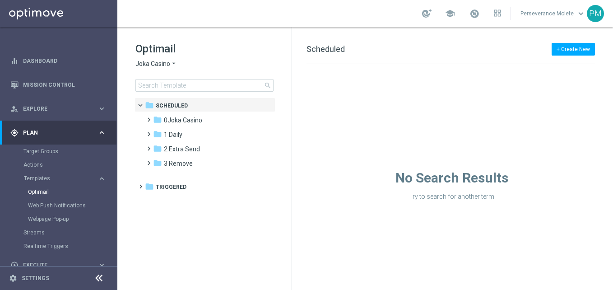
click at [159, 64] on span "Joka Casino" at bounding box center [152, 64] width 35 height 9
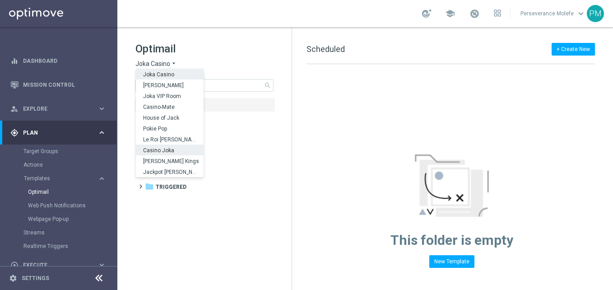
click at [0, 0] on span "Casino Joka" at bounding box center [0, 0] width 0 height 0
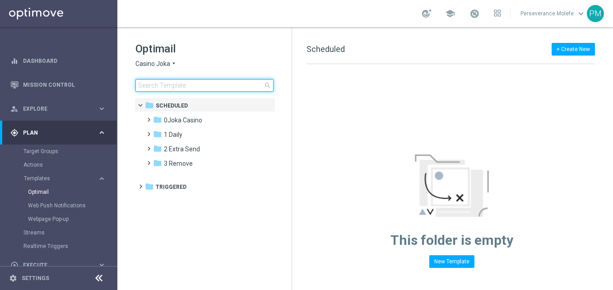
click at [185, 85] on input at bounding box center [204, 85] width 138 height 13
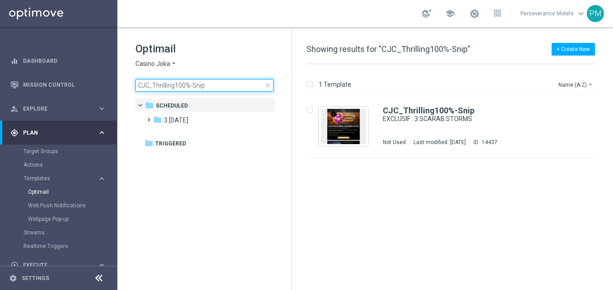
click at [142, 84] on input "CJC_Thrilling100%-Snip" at bounding box center [204, 85] width 138 height 13
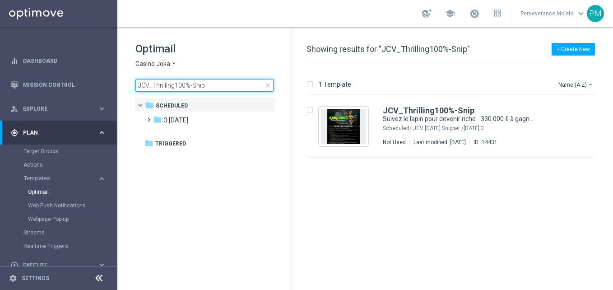
click at [180, 87] on input "JCV_Thrilling100%-Snip" at bounding box center [204, 85] width 138 height 13
type input "JCV_Thrilling150%-Snip"
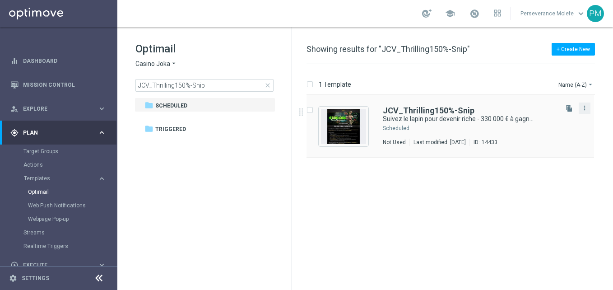
click at [582, 103] on button "more_vert" at bounding box center [584, 107] width 9 height 11
click at [527, 117] on span "Move" at bounding box center [528, 118] width 14 height 6
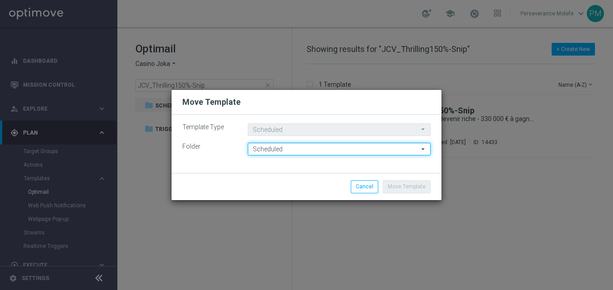
click at [343, 148] on input "Scheduled" at bounding box center [339, 149] width 183 height 13
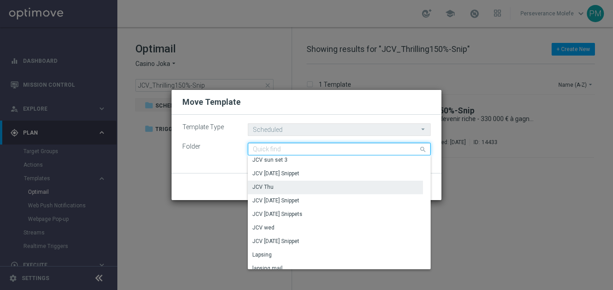
scroll to position [587, 0]
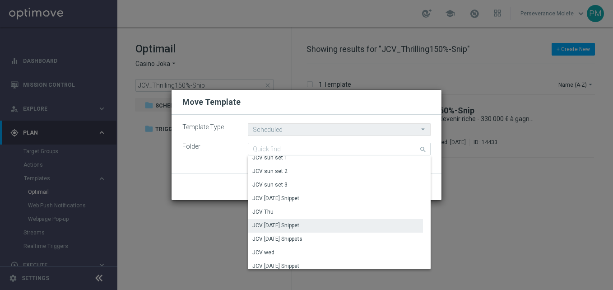
click at [307, 225] on div "JCV [DATE] Snippet" at bounding box center [335, 225] width 175 height 13
type input "JCV [DATE] Snippet"
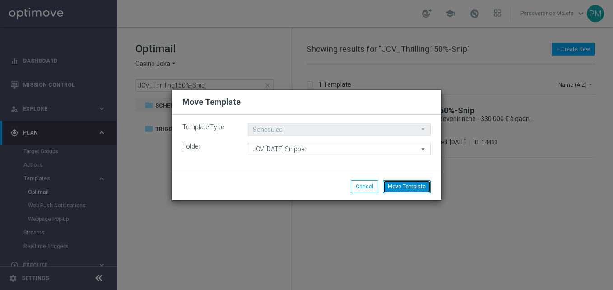
click at [409, 188] on button "Move Template" at bounding box center [407, 186] width 48 height 13
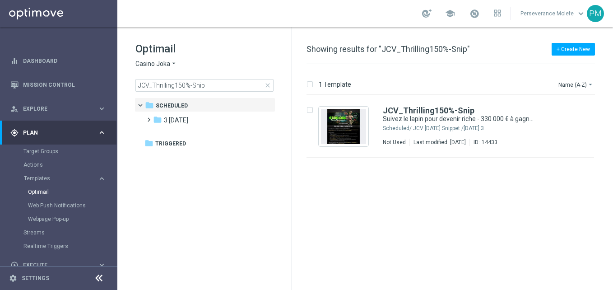
click at [154, 68] on div "Optimail Casino Joka arrow_drop_down × Casino Joka JCV_Thrilling150%-Snip close" at bounding box center [213, 67] width 156 height 50
click at [269, 88] on span "close" at bounding box center [267, 85] width 7 height 7
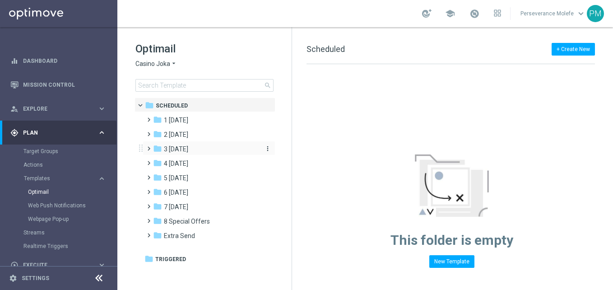
click at [188, 147] on span "3 [DATE]" at bounding box center [176, 149] width 24 height 8
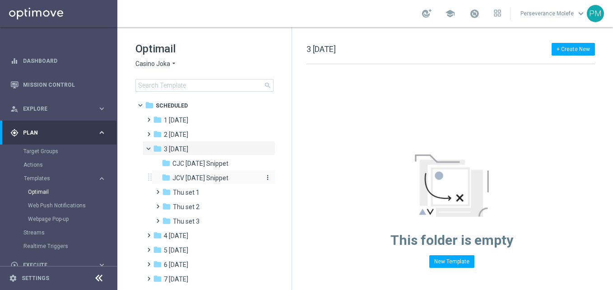
click at [198, 175] on span "JCV [DATE] Snippet" at bounding box center [200, 178] width 56 height 8
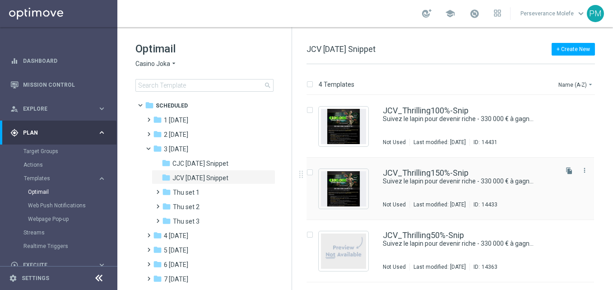
click at [456, 165] on div "JCV_Thrilling150%-Snip Suivez [PERSON_NAME] pour devenir riche - 330 000 € à ga…" at bounding box center [449, 189] width 287 height 62
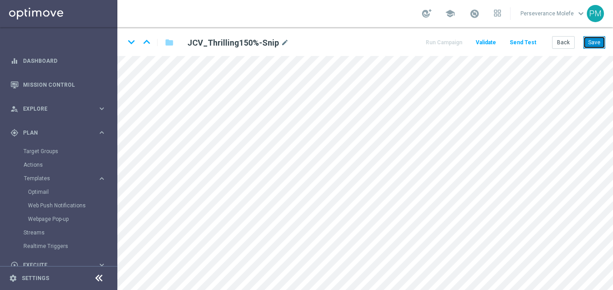
click at [589, 38] on button "Save" at bounding box center [594, 42] width 22 height 13
click at [561, 44] on button "Back" at bounding box center [563, 42] width 23 height 13
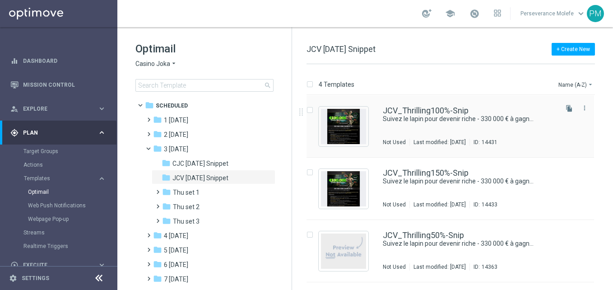
click at [413, 106] on div "JCV_Thrilling100%-Snip Suivez [PERSON_NAME] pour devenir riche - 330 000 € à ga…" at bounding box center [449, 126] width 287 height 62
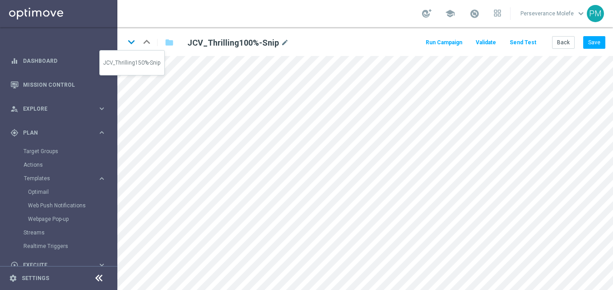
click at [131, 39] on icon "keyboard_arrow_down" at bounding box center [132, 42] width 14 height 14
click at [590, 42] on button "Save" at bounding box center [594, 42] width 22 height 13
click at [136, 42] on icon "keyboard_arrow_down" at bounding box center [132, 42] width 14 height 14
click at [604, 46] on button "Save" at bounding box center [594, 42] width 22 height 13
click at [130, 42] on icon "keyboard_arrow_down" at bounding box center [132, 42] width 14 height 14
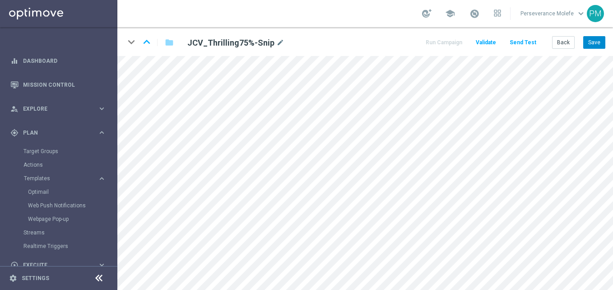
drag, startPoint x: 586, startPoint y: 33, endPoint x: 598, endPoint y: 40, distance: 13.5
click at [589, 34] on div "keyboard_arrow_down keyboard_arrow_up folder JCV_Thrilling75%-Snip mode_edit Ru…" at bounding box center [365, 41] width 496 height 29
click at [598, 41] on button "Save" at bounding box center [594, 42] width 22 height 13
click at [150, 42] on icon "keyboard_arrow_up" at bounding box center [147, 42] width 14 height 14
click at [570, 44] on button "Back" at bounding box center [563, 42] width 23 height 13
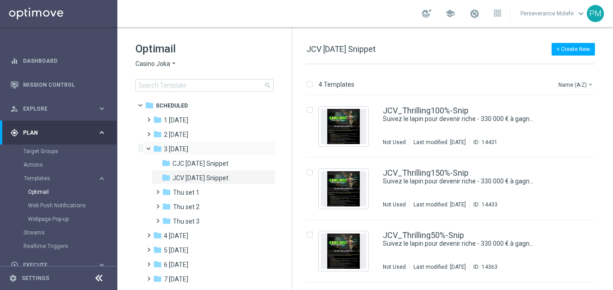
click at [151, 148] on span at bounding box center [153, 146] width 4 height 4
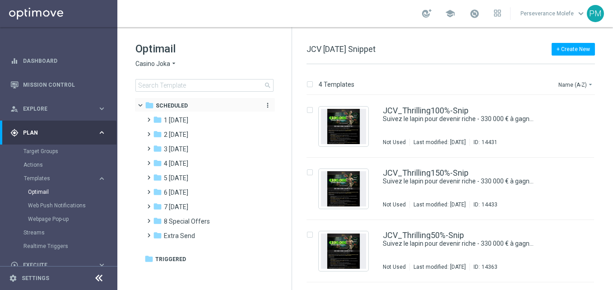
click at [183, 107] on span "Scheduled" at bounding box center [172, 106] width 32 height 8
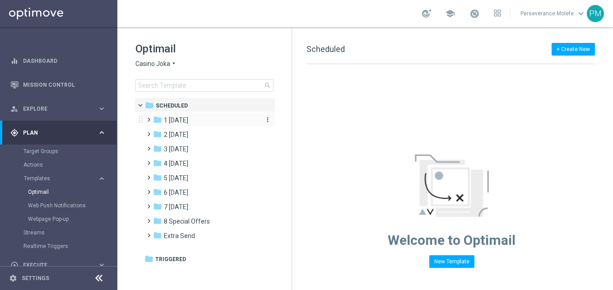
click at [188, 122] on span "1 [DATE]" at bounding box center [176, 120] width 24 height 8
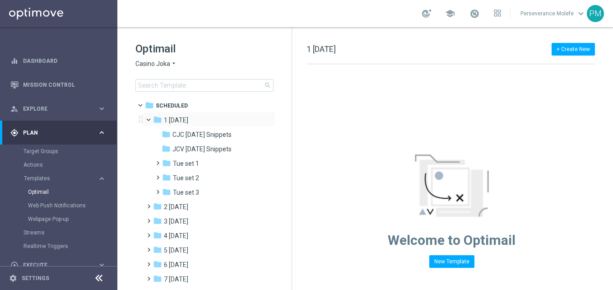
click at [151, 120] on span at bounding box center [153, 118] width 4 height 4
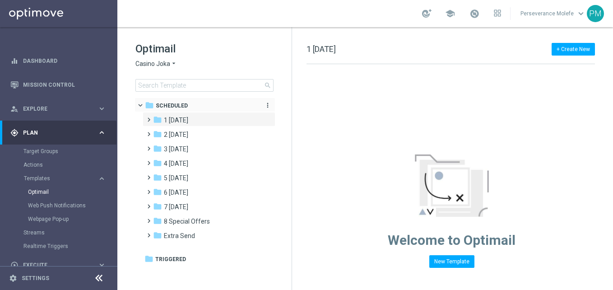
click at [167, 106] on span "Scheduled" at bounding box center [172, 106] width 32 height 8
click at [195, 239] on div "folder Extra Send" at bounding box center [205, 236] width 104 height 10
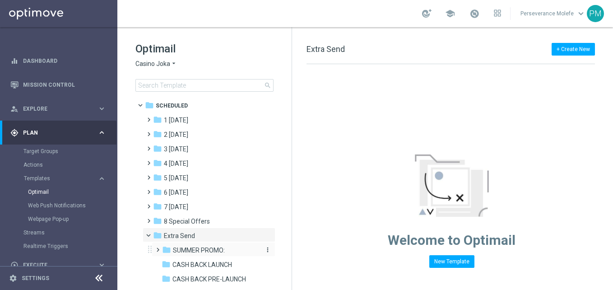
click at [196, 252] on span "SUMMER PROMO:" at bounding box center [199, 250] width 52 height 8
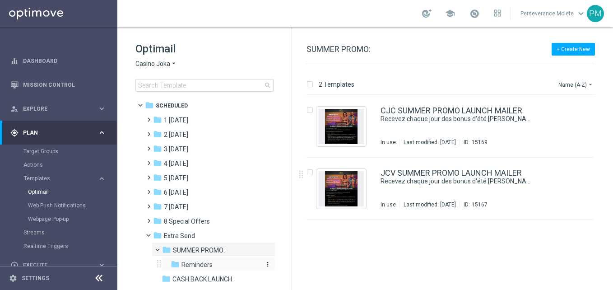
click at [209, 263] on span "Reminders" at bounding box center [196, 264] width 31 height 8
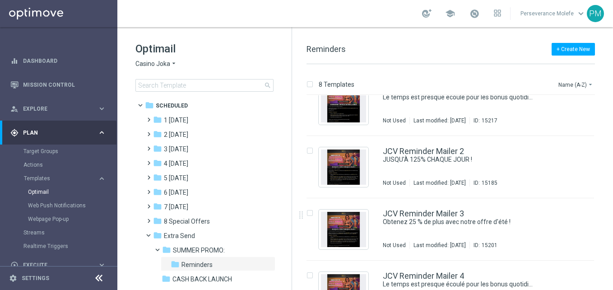
scroll to position [304, 0]
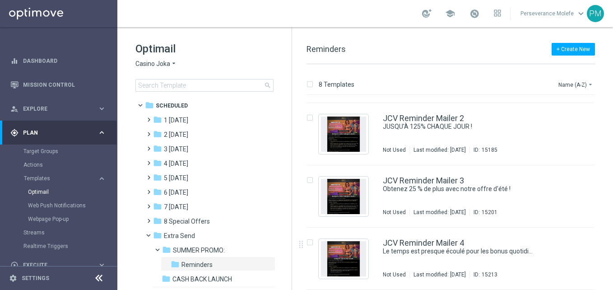
click at [229, 285] on div "folder CASH BACK PRE-LAUNCH more_vert" at bounding box center [214, 292] width 124 height 14
click at [231, 280] on span "CASH BACK LAUNCH" at bounding box center [202, 279] width 60 height 8
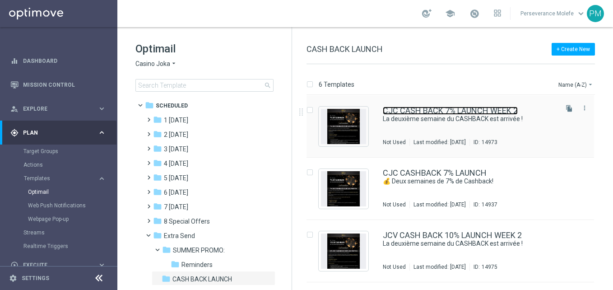
click at [433, 107] on link "CJC CASH BACK 7% LAUNCH WEEK 2" at bounding box center [450, 111] width 135 height 8
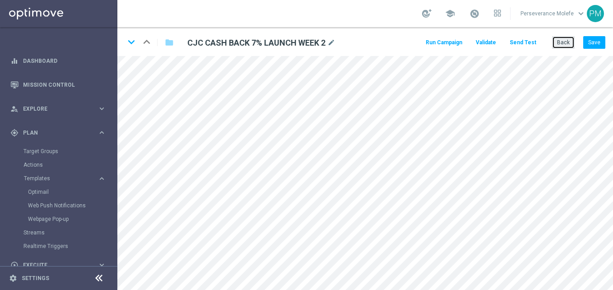
click at [569, 40] on button "Back" at bounding box center [563, 42] width 23 height 13
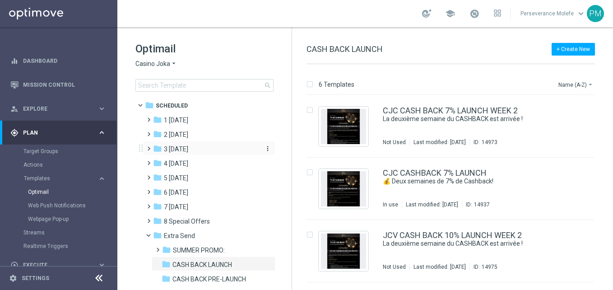
click at [184, 148] on span "3 [DATE]" at bounding box center [176, 149] width 24 height 8
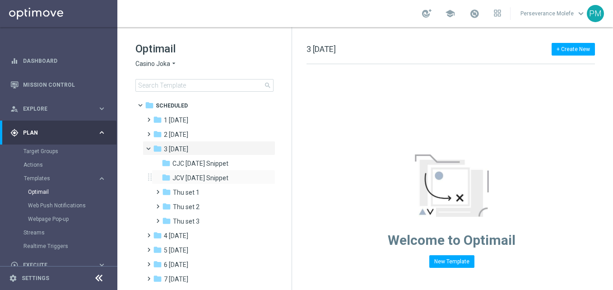
click at [203, 170] on div "folder JCV [DATE] Snippet more_vert" at bounding box center [214, 177] width 124 height 14
click at [209, 179] on span "JCV [DATE] Snippet" at bounding box center [200, 178] width 56 height 8
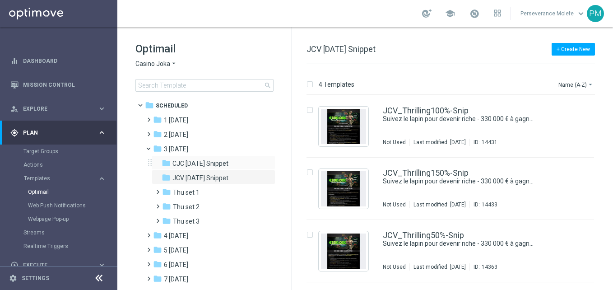
click at [231, 158] on div "folder CJC [DATE] Snippet more_vert" at bounding box center [214, 162] width 124 height 14
click at [228, 162] on span "CJC [DATE] Snippet" at bounding box center [200, 163] width 56 height 8
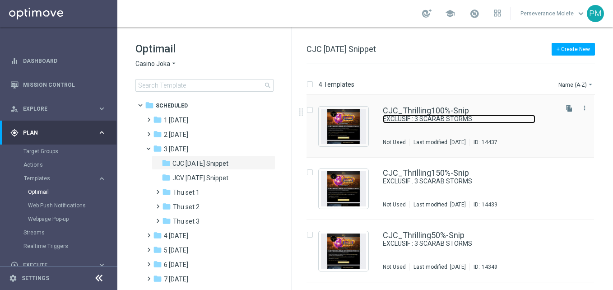
click at [415, 115] on link "EXCLUSIF : 3 SCARAB STORMS" at bounding box center [459, 119] width 153 height 9
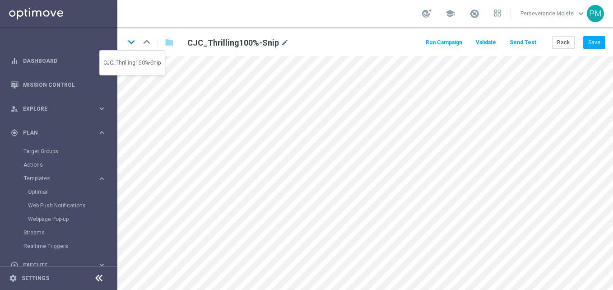
click at [133, 46] on icon "keyboard_arrow_down" at bounding box center [132, 42] width 14 height 14
click at [590, 41] on button "Save" at bounding box center [594, 42] width 22 height 13
